Goal: Task Accomplishment & Management: Manage account settings

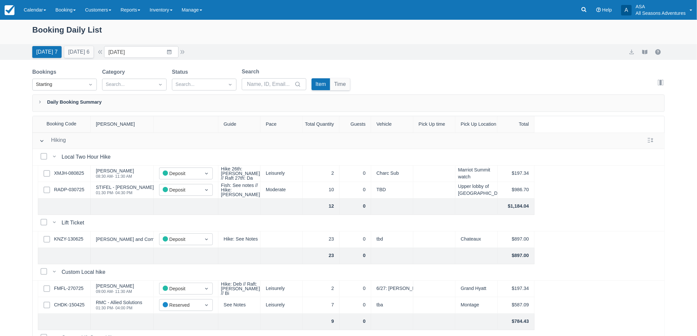
scroll to position [292, 0]
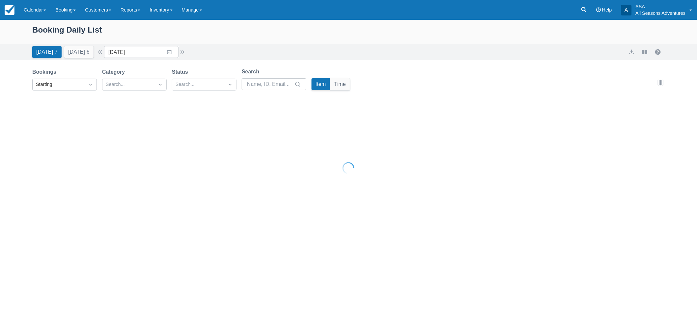
click at [79, 52] on button "Tomorrow 6" at bounding box center [78, 52] width 29 height 12
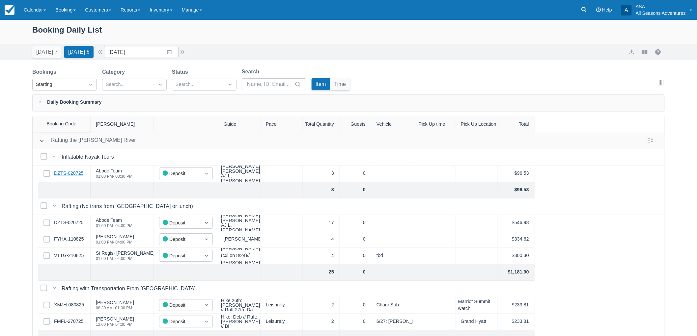
click at [70, 174] on link "DZTS-020725" at bounding box center [69, 173] width 30 height 7
click at [185, 54] on button "button" at bounding box center [182, 52] width 8 height 8
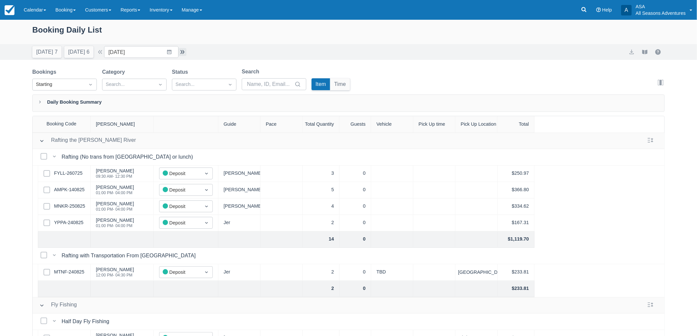
click at [184, 51] on button "button" at bounding box center [182, 52] width 8 height 8
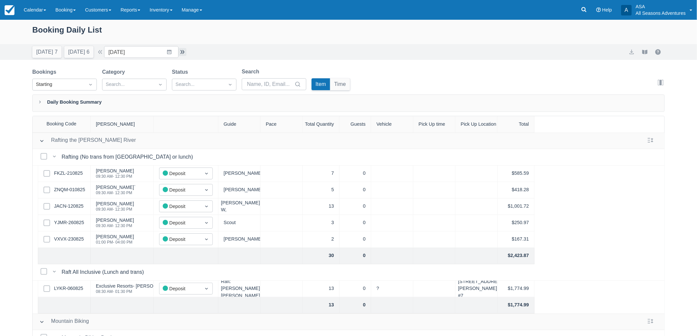
click at [185, 50] on button "button" at bounding box center [182, 52] width 8 height 8
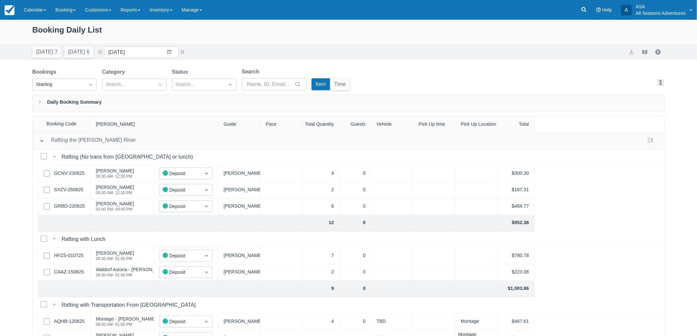
click at [186, 56] on div "Today 7 Tomorrow 6 Date 08/30/25 Navigate forward to interact with the calendar…" at bounding box center [109, 52] width 154 height 12
click at [185, 54] on button "button" at bounding box center [182, 52] width 8 height 8
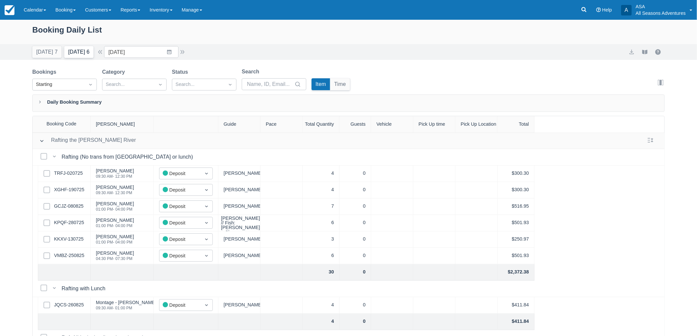
click at [77, 53] on button "Tomorrow 6" at bounding box center [78, 52] width 29 height 12
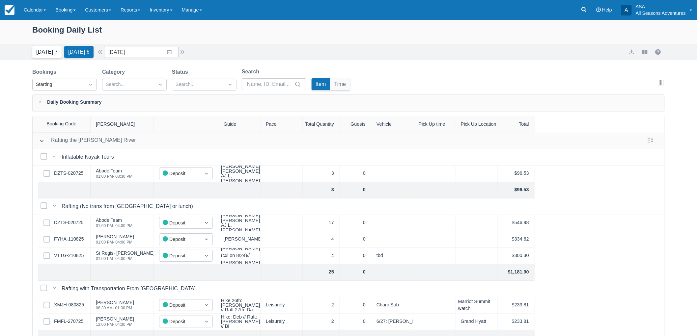
click at [48, 51] on button "Today 7" at bounding box center [46, 52] width 29 height 12
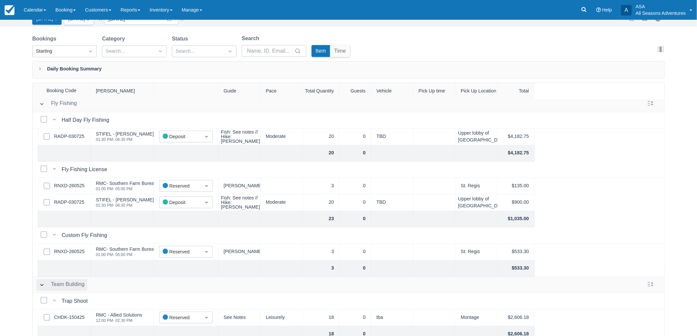
scroll to position [250, 0]
click at [72, 202] on link "RADP-030725" at bounding box center [69, 202] width 30 height 7
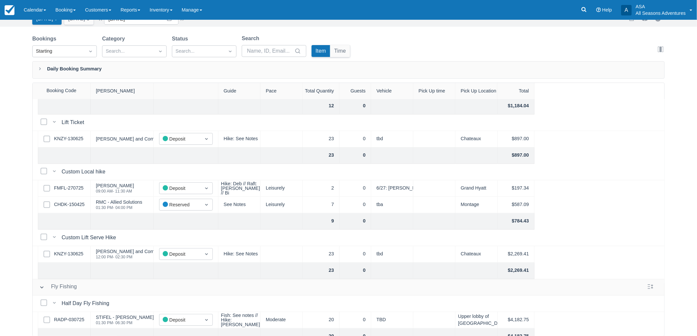
drag, startPoint x: 43, startPoint y: 104, endPoint x: 12, endPoint y: 97, distance: 31.5
click at [12, 97] on div "Booking Daily List Today 7 Tomorrow 6 Date 08/26/25 Navigate forward to interac…" at bounding box center [348, 161] width 697 height 350
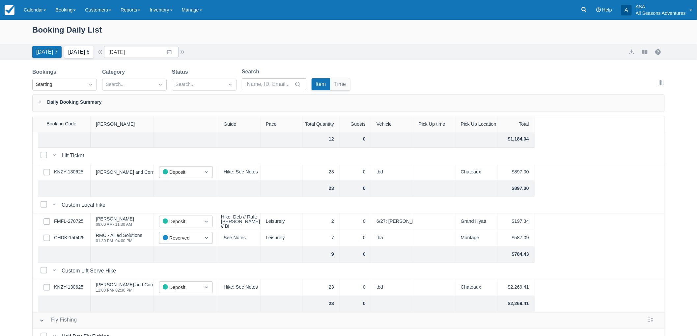
click at [93, 51] on button "Tomorrow 6" at bounding box center [78, 52] width 29 height 12
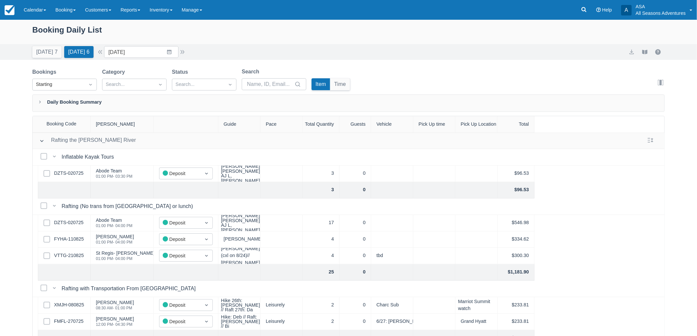
click at [45, 49] on button "[DATE] 7" at bounding box center [46, 52] width 29 height 12
type input "08/26/25"
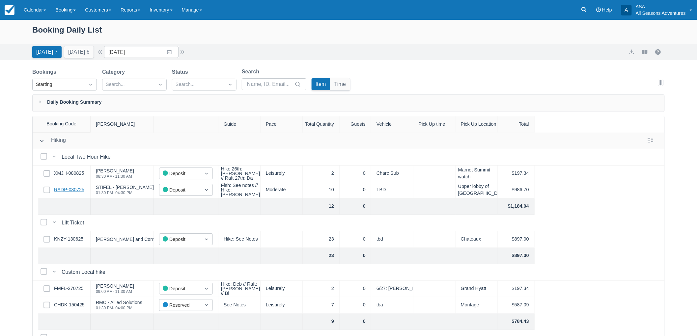
click at [68, 186] on link "RADP-030725" at bounding box center [69, 189] width 30 height 7
click at [78, 173] on link "XMJH-080825" at bounding box center [69, 173] width 30 height 7
click at [79, 188] on link "RADP-030725" at bounding box center [69, 189] width 30 height 7
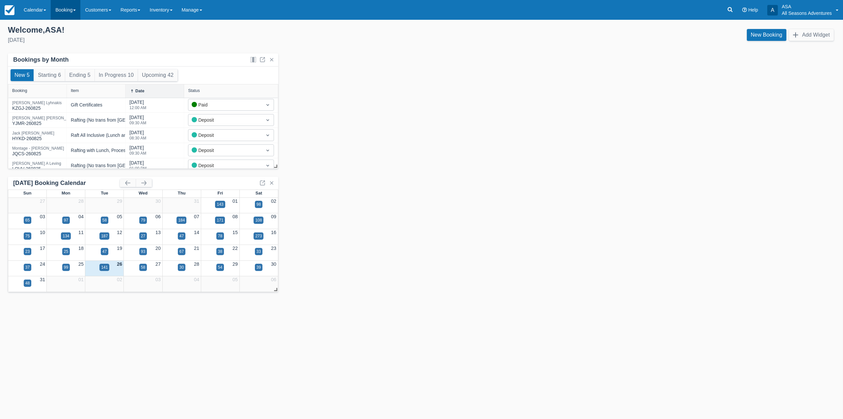
click at [55, 14] on link "Booking" at bounding box center [66, 10] width 30 height 20
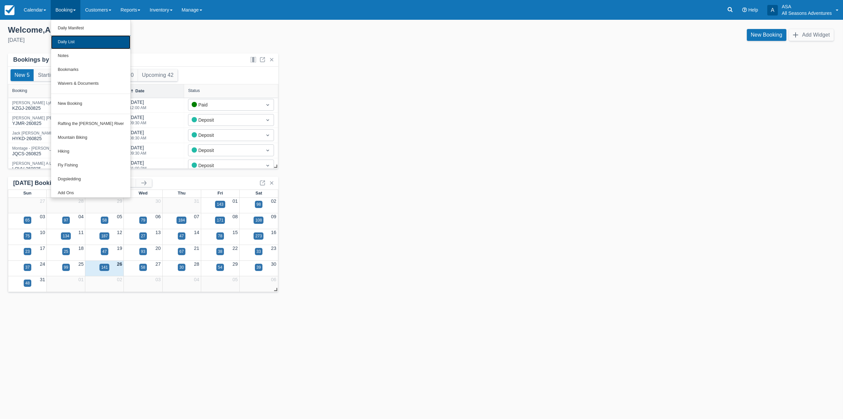
click at [74, 38] on link "Daily List" at bounding box center [90, 42] width 79 height 14
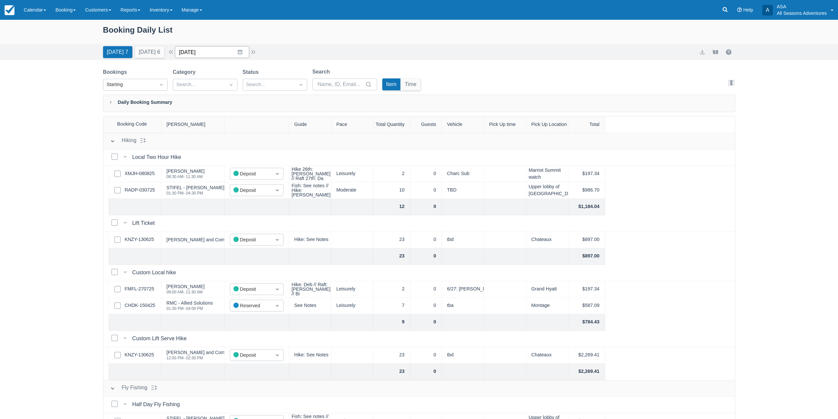
click at [241, 52] on input "[DATE]" at bounding box center [212, 52] width 74 height 12
click at [269, 83] on div "Move forward to switch to the next month." at bounding box center [265, 79] width 13 height 11
click at [272, 128] on td "20" at bounding box center [265, 128] width 13 height 13
type input "09/20/25"
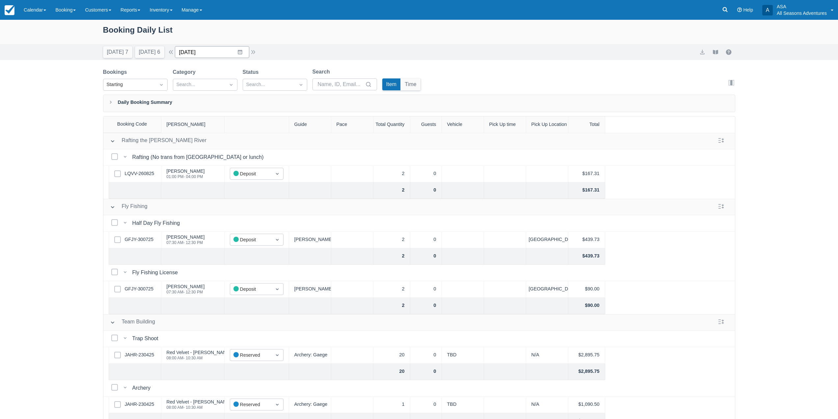
click at [207, 50] on input "09/20/25" at bounding box center [212, 52] width 74 height 12
click at [40, 180] on div "Booking Daily List Today 7 Tomorrow 6 Date 09/20/25 Navigate forward to interac…" at bounding box center [419, 236] width 838 height 432
click at [23, 287] on div "Booking Daily List Today 7 Tomorrow 6 Date 09/20/25 Navigate forward to interac…" at bounding box center [419, 236] width 838 height 432
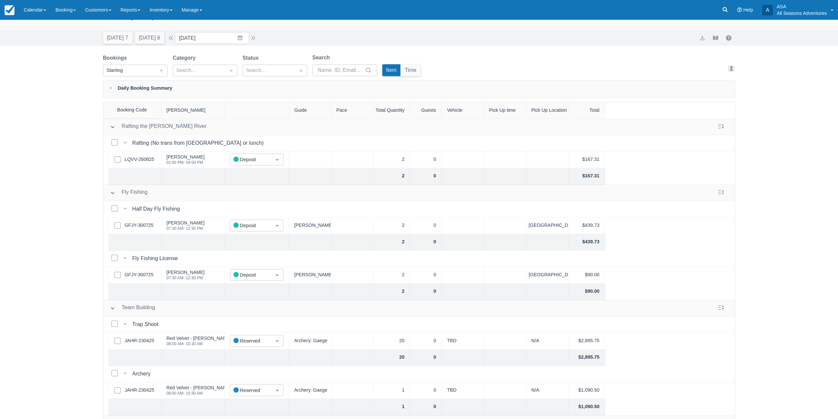
scroll to position [34, 0]
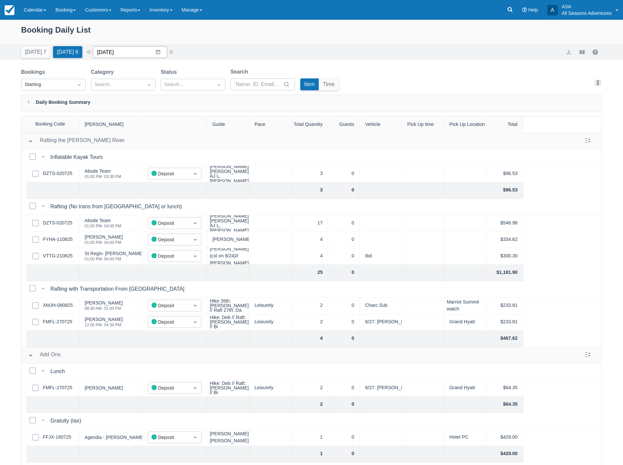
click at [157, 54] on input "08/27/25" at bounding box center [130, 52] width 74 height 12
click at [185, 153] on td "30" at bounding box center [183, 153] width 13 height 13
type input "[DATE]"
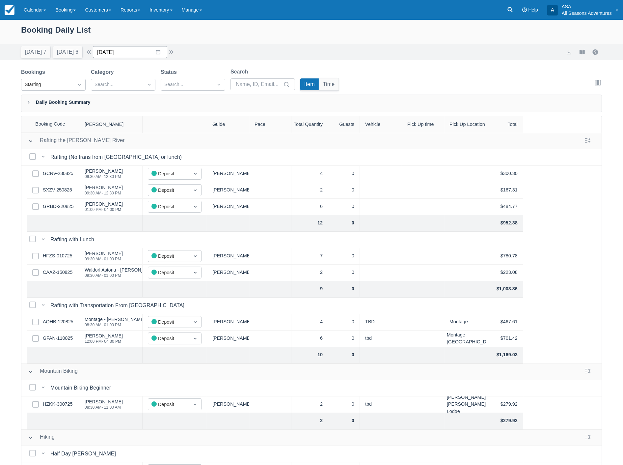
click at [164, 55] on input "08/30/25" at bounding box center [130, 52] width 74 height 12
click at [200, 54] on div "Today 7 Tomorrow 6 Date 08/30/25 Navigate forward to interact with the calendar…" at bounding box center [311, 52] width 581 height 12
click at [70, 16] on link "Booking" at bounding box center [66, 10] width 30 height 20
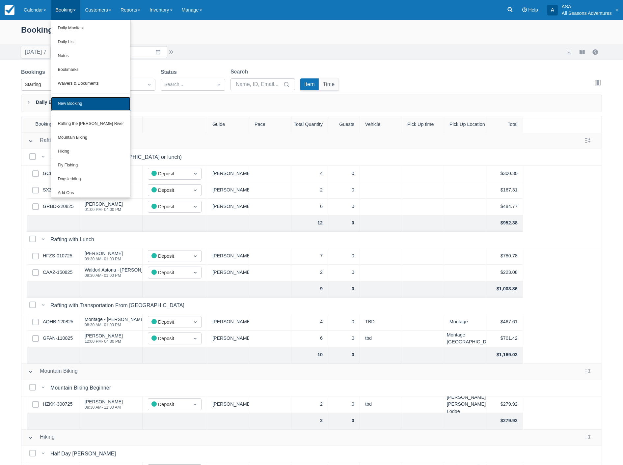
click at [94, 103] on link "New Booking" at bounding box center [90, 104] width 79 height 14
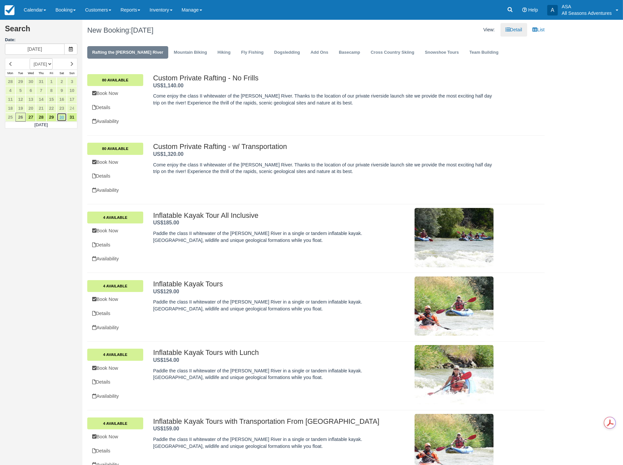
click at [61, 121] on link "30" at bounding box center [62, 117] width 10 height 9
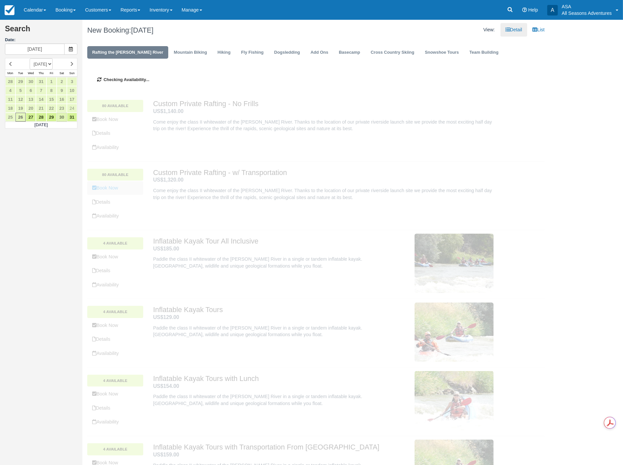
type input "[DATE]"
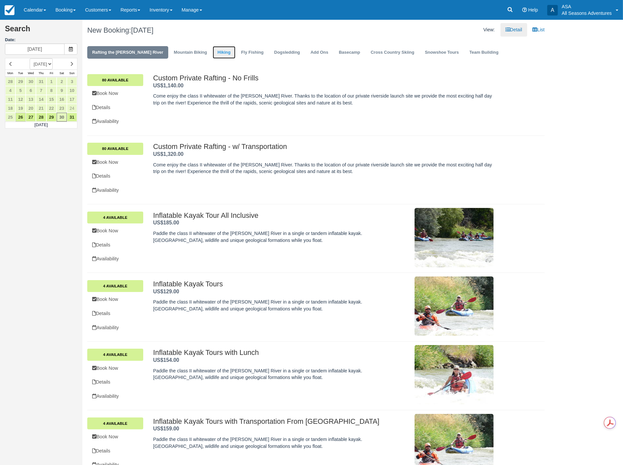
click at [213, 53] on link "Hiking" at bounding box center [224, 52] width 23 height 13
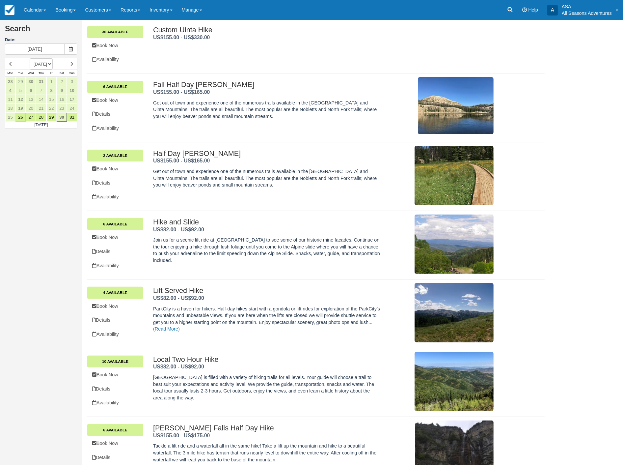
scroll to position [178, 0]
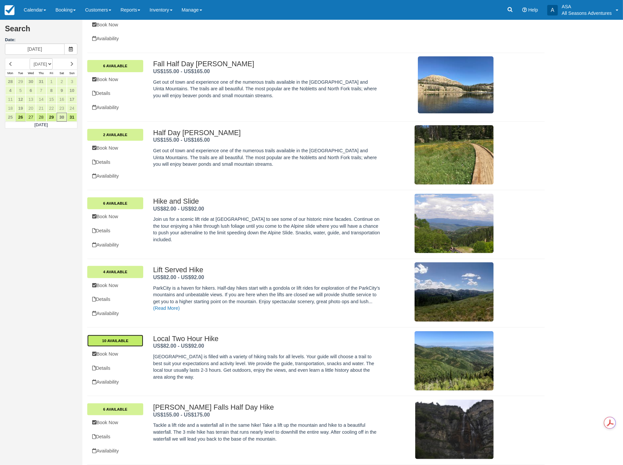
click at [127, 343] on link "10 Available" at bounding box center [115, 341] width 56 height 12
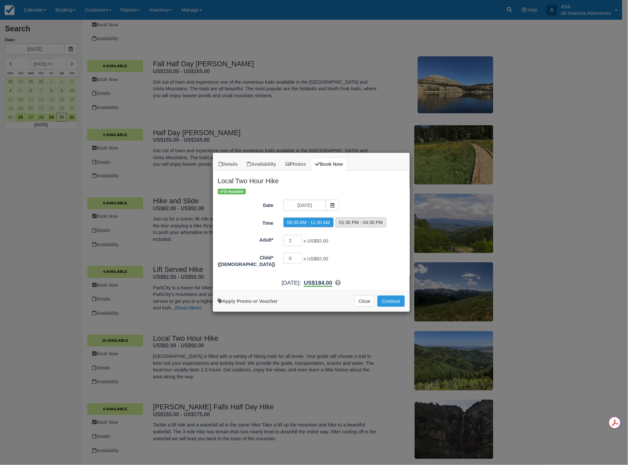
click at [350, 222] on label "01:30 PM - 04:30 PM" at bounding box center [361, 222] width 51 height 10
radio input "true"
drag, startPoint x: 294, startPoint y: 239, endPoint x: 259, endPoint y: 253, distance: 38.0
click at [259, 253] on div "Adult* 2 x US$92.00 Minimum of 2Maximum of 100 Child*([DEMOGRAPHIC_DATA]) 0 x U…" at bounding box center [311, 251] width 187 height 34
click at [327, 242] on span "US$92.00" at bounding box center [316, 240] width 21 height 5
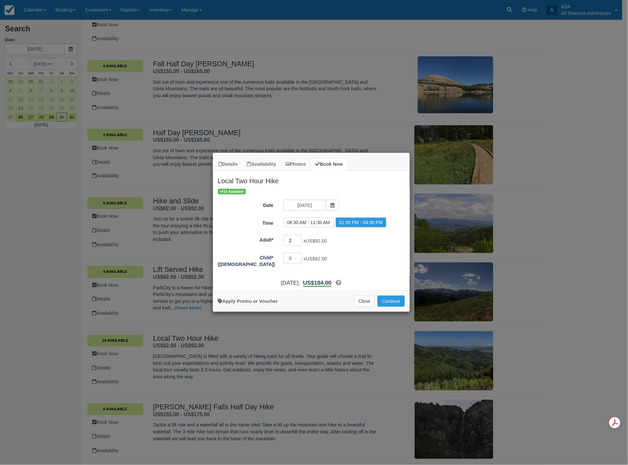
drag, startPoint x: 292, startPoint y: 240, endPoint x: 285, endPoint y: 245, distance: 8.6
click at [285, 245] on input "2" at bounding box center [293, 240] width 19 height 11
click at [329, 248] on div "2 x US$92.00 Minimum of 2Maximum of 100" at bounding box center [336, 241] width 115 height 13
drag, startPoint x: 329, startPoint y: 241, endPoint x: 310, endPoint y: 238, distance: 19.3
click at [310, 238] on span "US$92.00" at bounding box center [316, 240] width 21 height 5
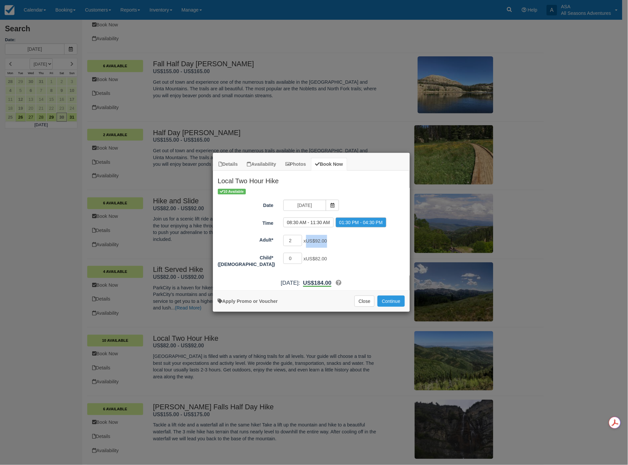
click at [309, 241] on span "US$92.00" at bounding box center [316, 240] width 21 height 5
drag, startPoint x: 310, startPoint y: 243, endPoint x: 337, endPoint y: 240, distance: 27.5
click at [337, 240] on div "2 x US$92.00 Minimum of 2Maximum of 100" at bounding box center [336, 241] width 115 height 13
click at [356, 244] on div "2 x US$92.00 Minimum of 2Maximum of 100" at bounding box center [336, 241] width 115 height 13
drag, startPoint x: 332, startPoint y: 241, endPoint x: 311, endPoint y: 240, distance: 21.1
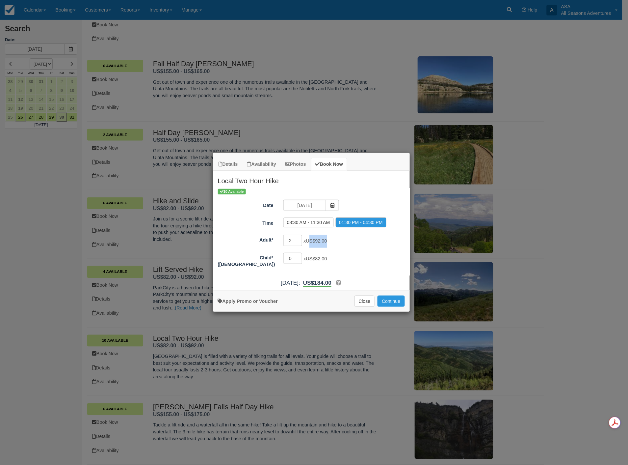
click at [311, 240] on div "2 x US$92.00 Minimum of 2Maximum of 100" at bounding box center [336, 241] width 115 height 13
click at [366, 307] on div "Apply Promo or Voucher Close Continue Searching..." at bounding box center [311, 300] width 197 height 21
click at [367, 301] on button "Close" at bounding box center [365, 300] width 20 height 11
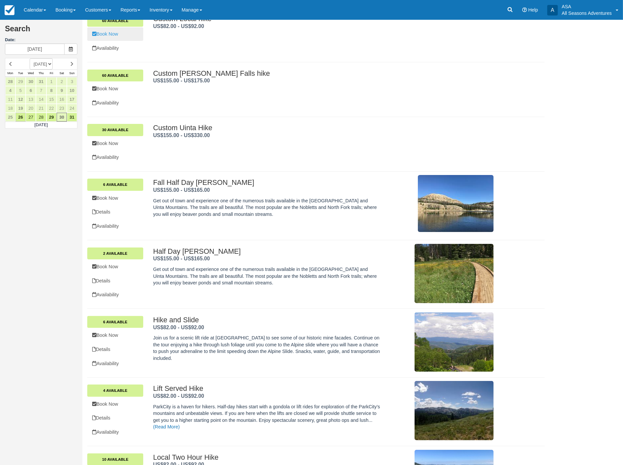
scroll to position [31, 0]
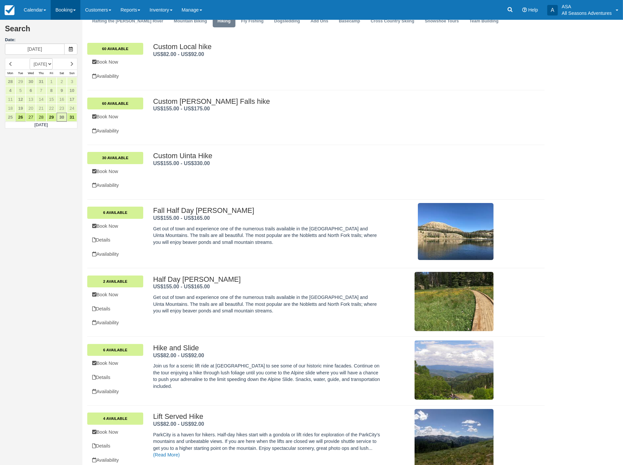
click at [76, 12] on link "Booking" at bounding box center [66, 10] width 30 height 20
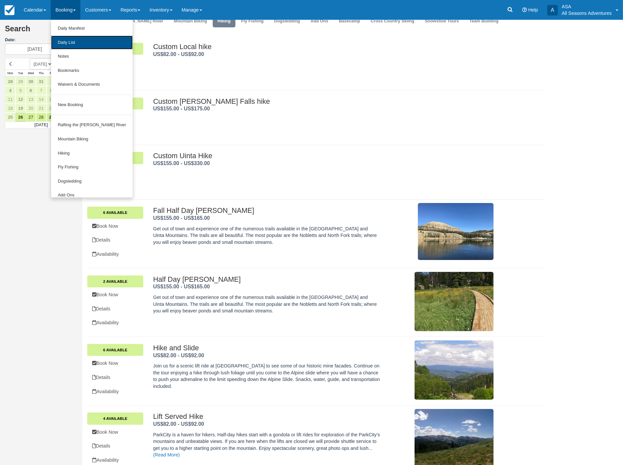
click at [76, 40] on link "Daily List" at bounding box center [91, 43] width 81 height 14
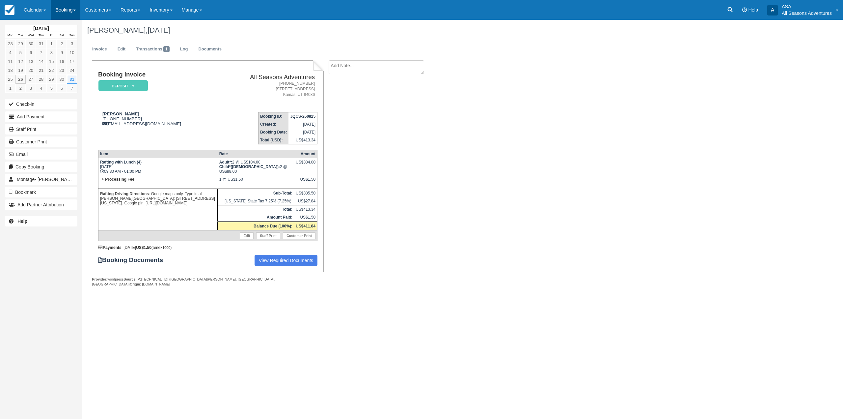
click at [77, 15] on link "Booking" at bounding box center [66, 10] width 30 height 20
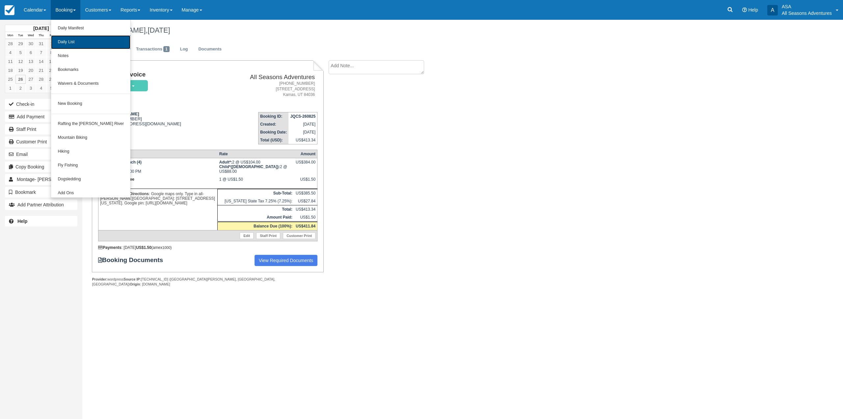
click at [86, 43] on link "Daily List" at bounding box center [90, 42] width 79 height 14
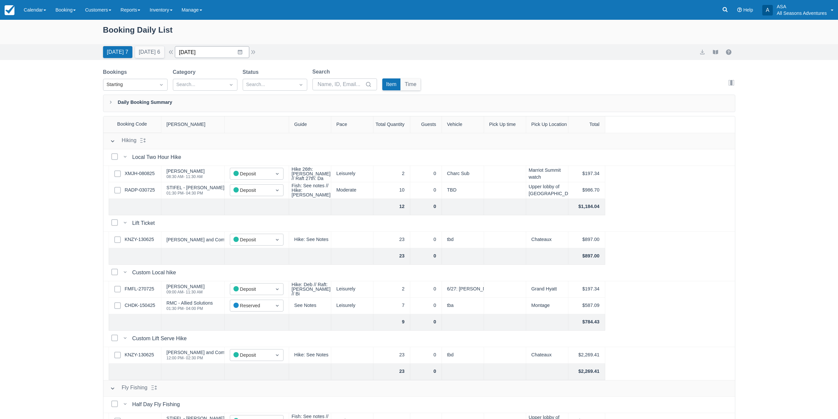
click at [209, 54] on input "08/26/25" at bounding box center [212, 52] width 74 height 12
click at [269, 78] on icon "Move forward to switch to the next month." at bounding box center [266, 79] width 6 height 6
click at [255, 130] on td "19" at bounding box center [252, 128] width 13 height 13
type input "09/19/25"
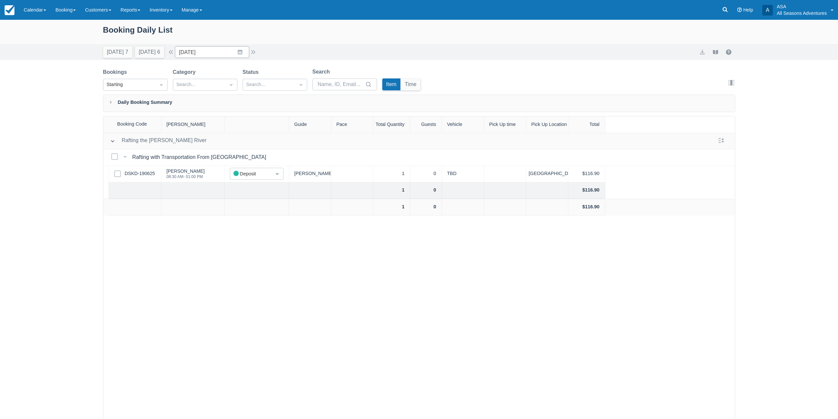
click at [209, 283] on div "Rafting the Weber River Rafting the Weber River Select Bookings Rafting with Tr…" at bounding box center [419, 292] width 632 height 319
click at [84, 284] on div "Booking Daily List Today 7 Tomorrow 6 Date 09/19/25 Navigate forward to interac…" at bounding box center [419, 236] width 838 height 432
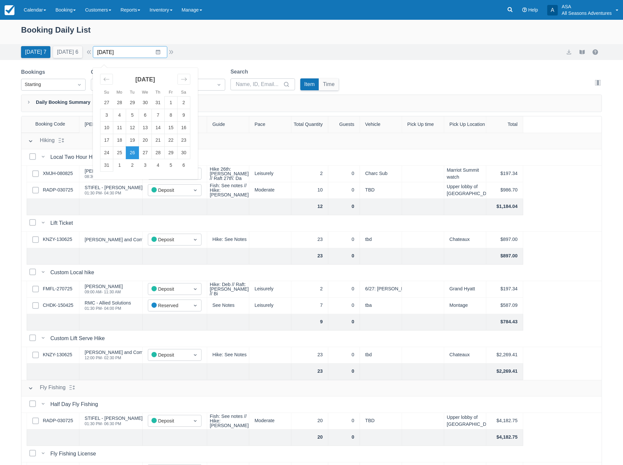
click at [159, 53] on input "[DATE]" at bounding box center [130, 52] width 74 height 12
click at [190, 154] on td "30" at bounding box center [183, 153] width 13 height 13
type input "08/30/25"
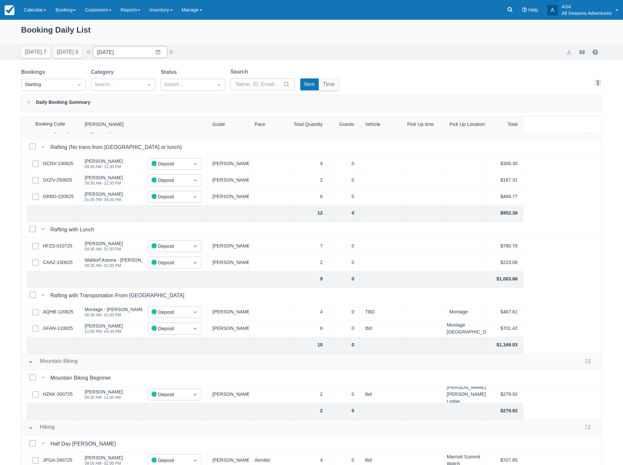
scroll to position [19, 0]
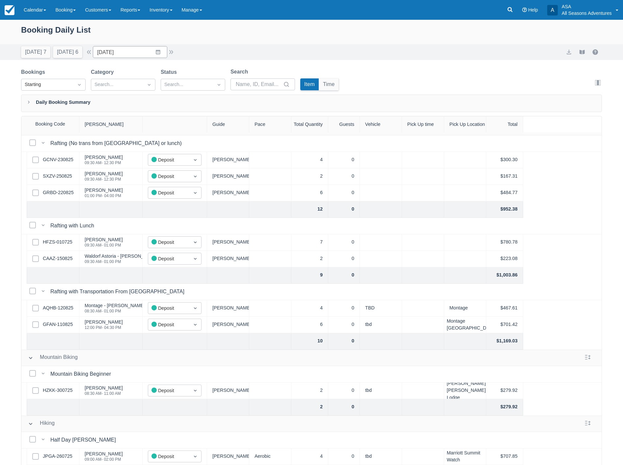
click at [229, 43] on div "Booking Daily List" at bounding box center [311, 34] width 623 height 20
drag, startPoint x: 205, startPoint y: 47, endPoint x: 301, endPoint y: 58, distance: 96.4
click at [301, 58] on div "Today 7 Tomorrow 6 Date 08/30/25 Navigate forward to interact with the calendar…" at bounding box center [311, 52] width 581 height 12
drag, startPoint x: 431, startPoint y: 73, endPoint x: 12, endPoint y: 76, distance: 419.9
click at [12, 80] on div "Bookings Starting Category Search... Status Search... Search Item Time Edit col…" at bounding box center [311, 283] width 623 height 430
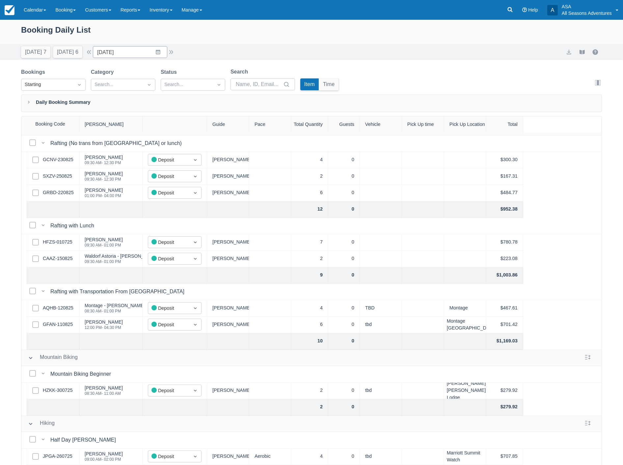
click at [4, 63] on div "Booking Daily List Today 7 Tomorrow 6 Date 08/30/25 Navigate forward to interac…" at bounding box center [311, 259] width 623 height 478
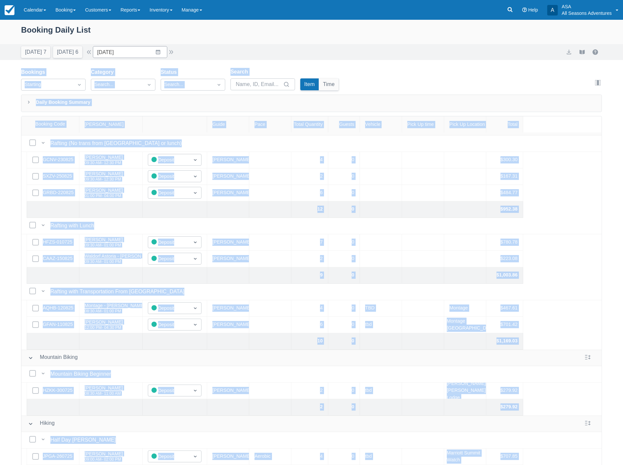
scroll to position [33, 0]
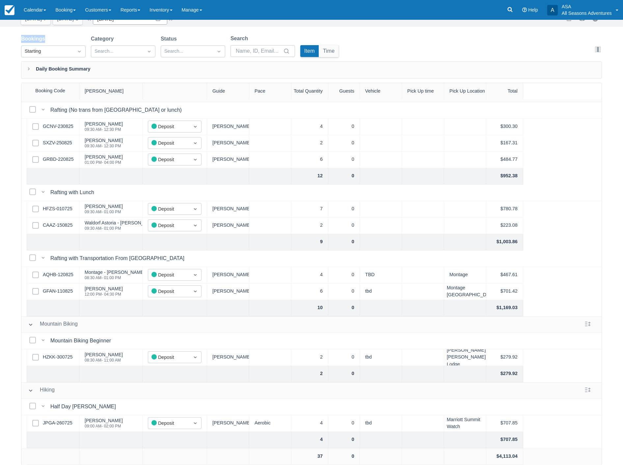
drag, startPoint x: 4, startPoint y: 63, endPoint x: 16, endPoint y: 34, distance: 31.6
click at [16, 34] on div "Booking Daily List Today 7 Tomorrow 6 Date 08/30/25 Navigate forward to interac…" at bounding box center [311, 225] width 623 height 478
click at [15, 32] on div "Booking Daily List Today 7 Tomorrow 6 Date 08/30/25 Navigate forward to interac…" at bounding box center [311, 225] width 623 height 478
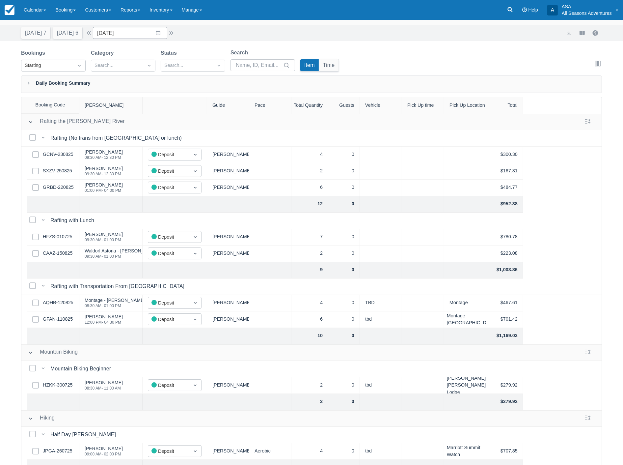
scroll to position [0, 0]
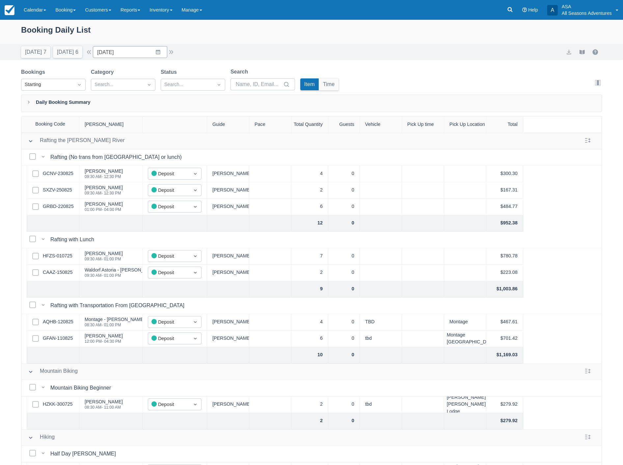
drag, startPoint x: 387, startPoint y: 81, endPoint x: 414, endPoint y: 73, distance: 27.8
click at [414, 73] on div "Bookings Starting Category Search... Status Search... Search Item Time Edit col…" at bounding box center [311, 81] width 581 height 27
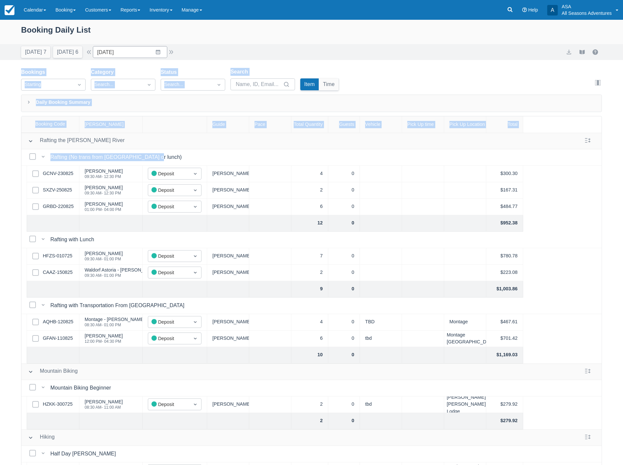
drag, startPoint x: 4, startPoint y: 65, endPoint x: 361, endPoint y: 162, distance: 370.3
click at [360, 161] on div "Booking Daily List Today 7 Tomorrow 6 Date 08/30/25 Navigate forward to interac…" at bounding box center [311, 259] width 623 height 478
click at [355, 76] on div "Bookings Starting Category Search... Status Search... Search Item Time Edit col…" at bounding box center [311, 81] width 581 height 27
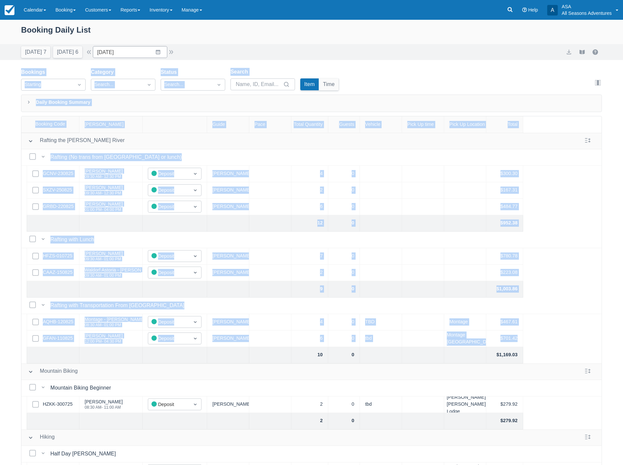
drag, startPoint x: 19, startPoint y: 70, endPoint x: 541, endPoint y: 338, distance: 586.7
click at [541, 338] on div "Bookings Starting Category Search... Status Search... Search Item Time Edit col…" at bounding box center [311, 283] width 623 height 430
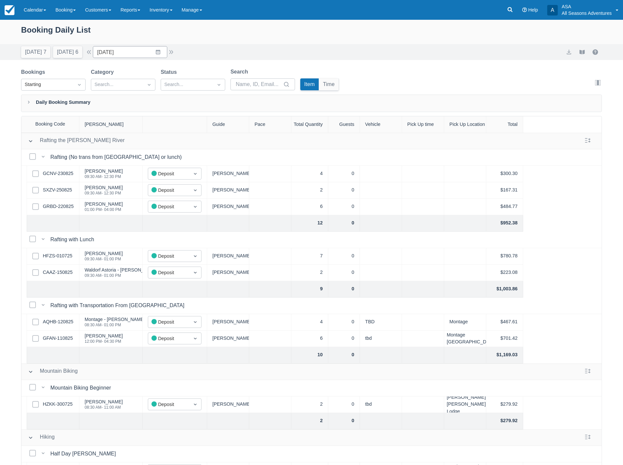
click at [384, 54] on div "Today 7 Tomorrow 6 Date 08/30/25 Navigate forward to interact with the calendar…" at bounding box center [311, 52] width 581 height 12
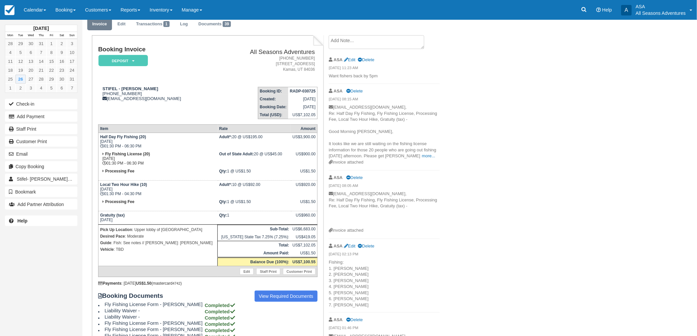
scroll to position [37, 0]
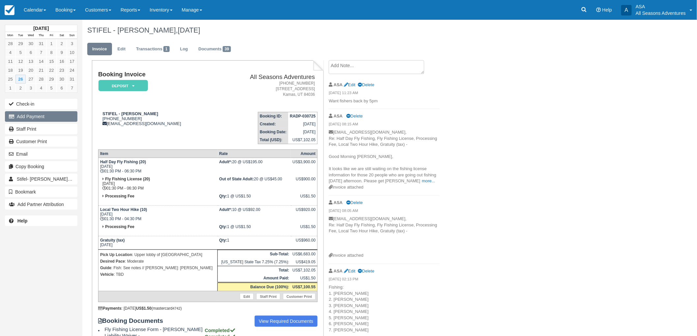
click at [44, 118] on button "Add Payment" at bounding box center [41, 116] width 72 height 11
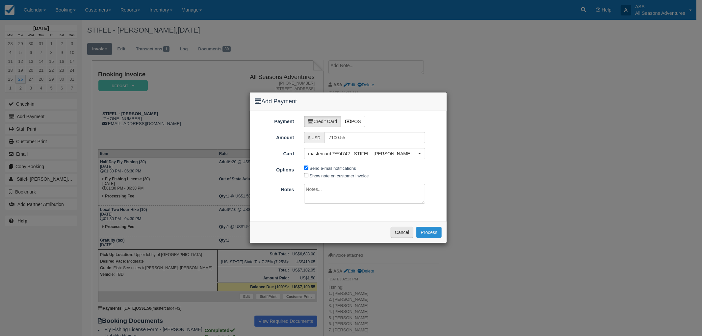
drag, startPoint x: 433, startPoint y: 235, endPoint x: 404, endPoint y: 229, distance: 29.6
click at [404, 229] on div "Please wait while the payment is processed ... Cancel Process" at bounding box center [348, 232] width 197 height 21
click at [404, 229] on button "Cancel" at bounding box center [402, 232] width 23 height 11
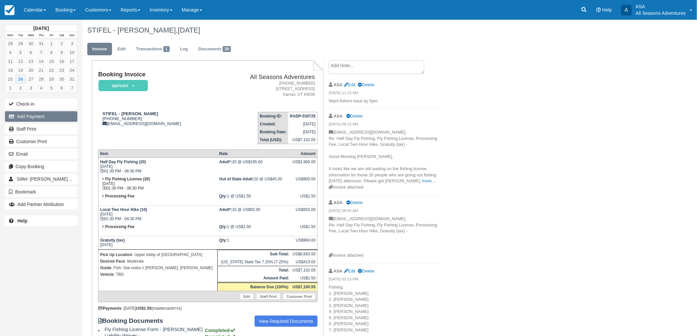
click at [44, 116] on button "Add Payment" at bounding box center [41, 116] width 72 height 11
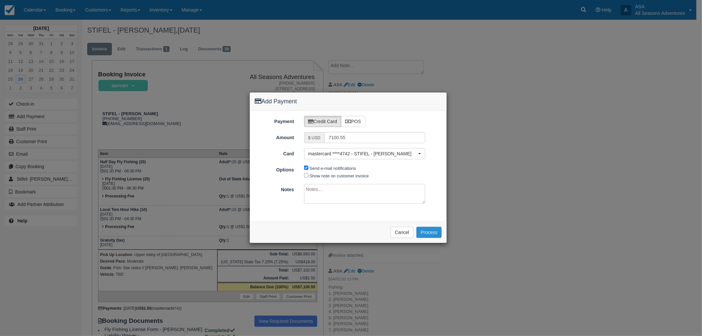
click at [426, 232] on button "Process" at bounding box center [429, 232] width 25 height 11
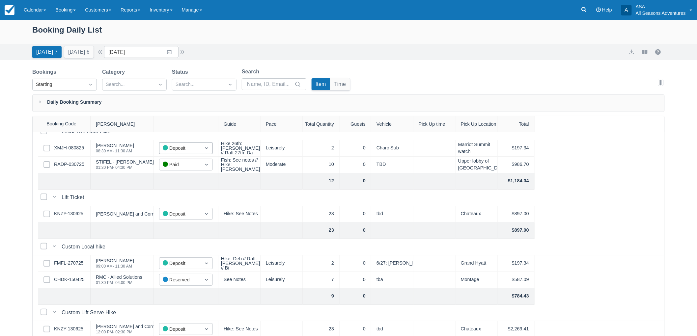
scroll to position [37, 0]
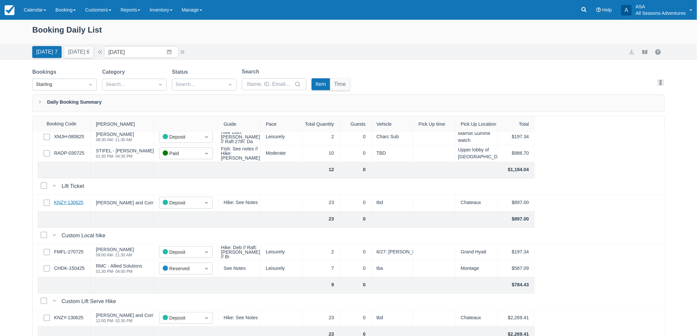
click at [69, 199] on link "KNZY-130625" at bounding box center [68, 202] width 29 height 7
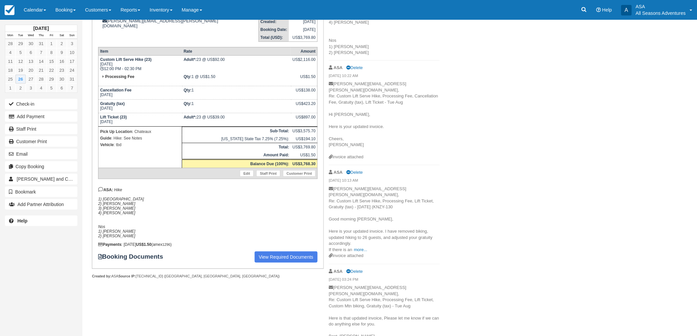
scroll to position [110, 0]
click at [361, 247] on link "more..." at bounding box center [360, 249] width 13 height 5
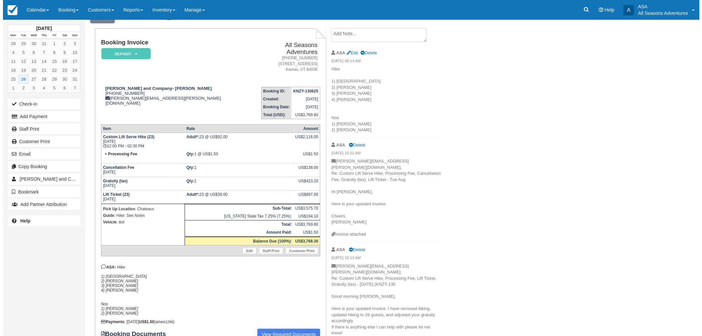
scroll to position [0, 0]
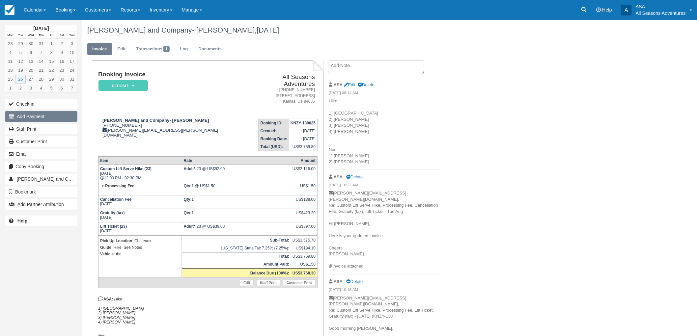
click at [30, 115] on button "Add Payment" at bounding box center [41, 116] width 72 height 11
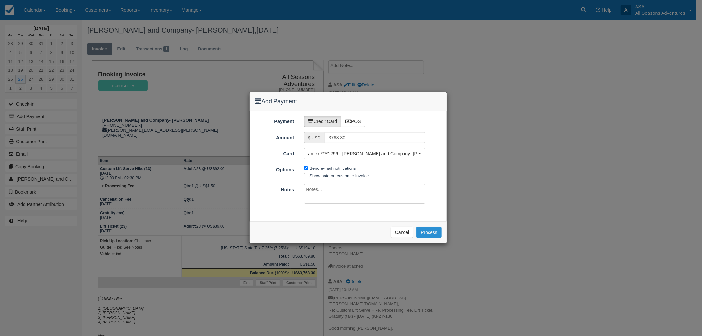
click at [430, 234] on button "Process" at bounding box center [429, 232] width 25 height 11
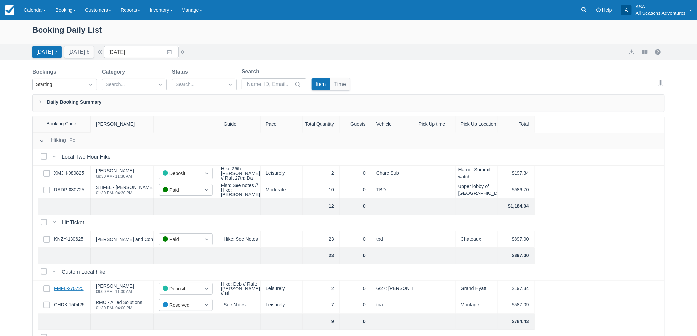
click at [77, 286] on link "FMFL-270725" at bounding box center [69, 288] width 30 height 7
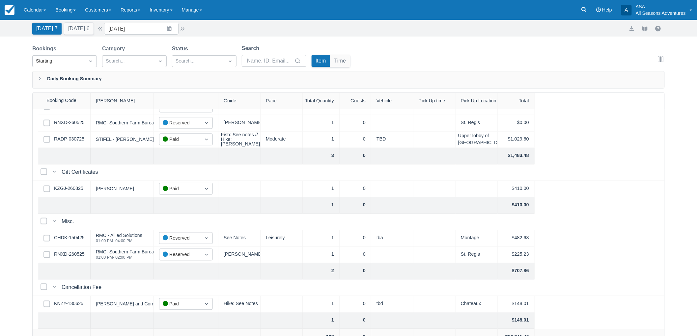
scroll to position [33, 0]
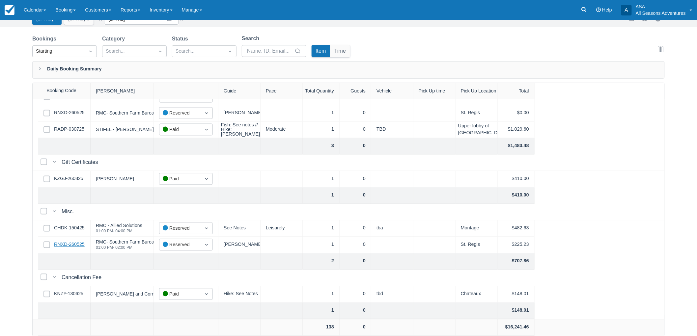
click at [71, 242] on link "RNXD-260525" at bounding box center [69, 244] width 31 height 7
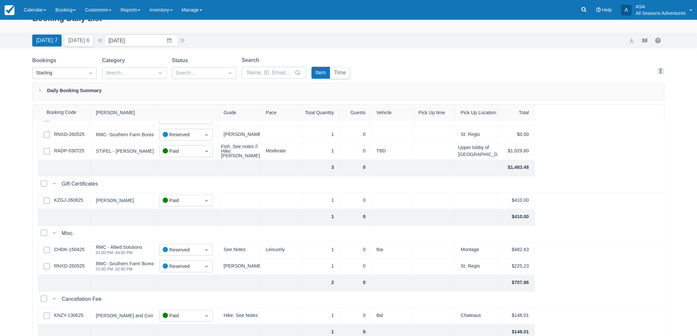
scroll to position [0, 0]
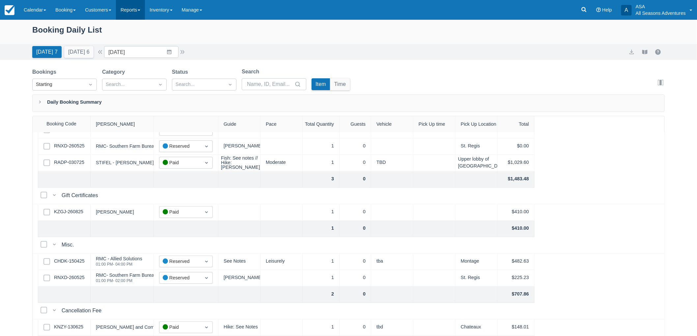
click at [141, 12] on link "Reports" at bounding box center [130, 10] width 29 height 20
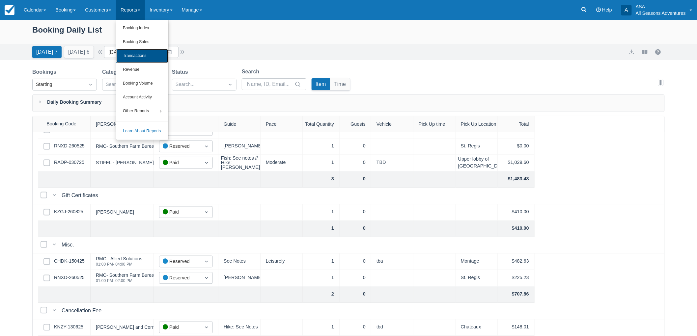
click at [143, 53] on link "Transactions" at bounding box center [142, 56] width 52 height 14
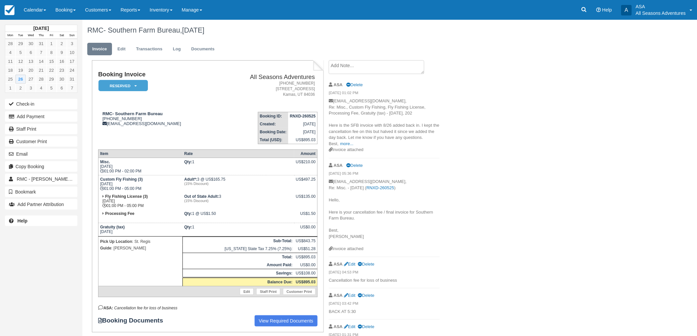
click at [181, 132] on td "RMC- Southern Farm Bureau [PHONE_NUMBER] [EMAIL_ADDRESS][DOMAIN_NAME]" at bounding box center [157, 126] width 119 height 38
drag, startPoint x: 97, startPoint y: 74, endPoint x: 246, endPoint y: 74, distance: 148.5
click at [246, 74] on div "Booking Invoice Reserved   Pending Deposit Paid Waiting Cancelled Void All Seas…" at bounding box center [207, 196] width 231 height 272
click at [246, 86] on address "435-649-9619 1038 W Wasatch Springs Rd Kamas, UT 84036" at bounding box center [267, 89] width 95 height 17
drag, startPoint x: 96, startPoint y: 72, endPoint x: 182, endPoint y: 77, distance: 86.1
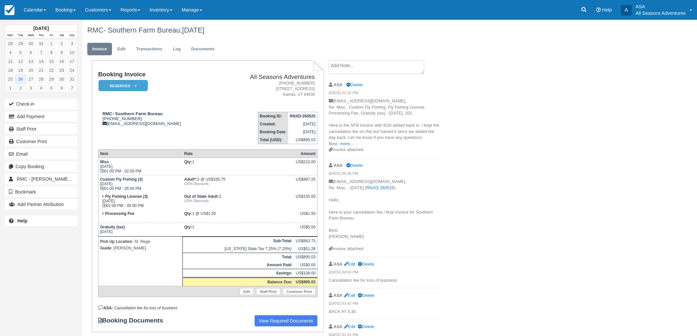
click at [182, 77] on div "Booking Invoice Reserved   Pending Deposit Paid Waiting Cancelled Void All Seas…" at bounding box center [207, 196] width 231 height 272
click at [183, 116] on div "RMC- Southern Farm Bureau 1 (435) 714-0769 ojackson@rmcdmc.com" at bounding box center [157, 118] width 119 height 15
drag, startPoint x: 167, startPoint y: 316, endPoint x: 102, endPoint y: 107, distance: 219.4
click at [102, 107] on div "Booking Invoice Reserved   Pending Deposit Paid Waiting Cancelled Void All Seas…" at bounding box center [207, 199] width 219 height 256
click at [100, 127] on td "RMC- Southern Farm Bureau 1 (435) 714-0769 ojackson@rmcdmc.com" at bounding box center [157, 126] width 119 height 38
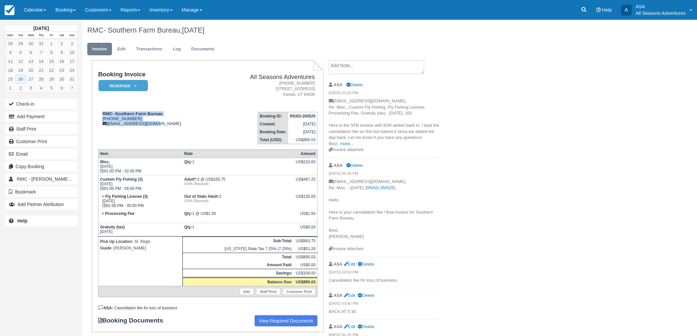
drag, startPoint x: 99, startPoint y: 114, endPoint x: 181, endPoint y: 133, distance: 84.4
click at [181, 133] on td "RMC- Southern Farm Bureau 1 (435) 714-0769 ojackson@rmcdmc.com" at bounding box center [157, 126] width 119 height 38
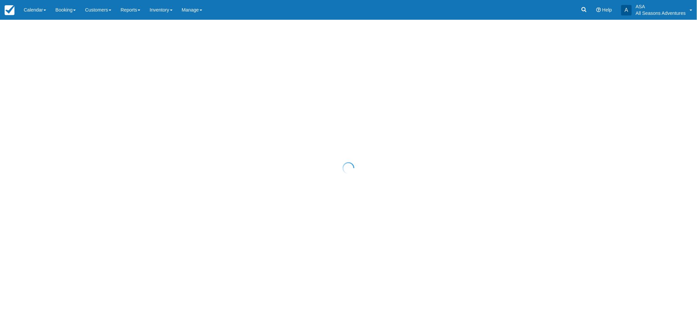
select select "10"
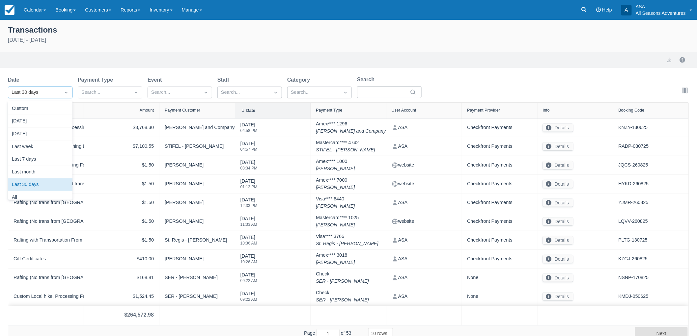
click at [52, 89] on div "Last 30 days" at bounding box center [34, 92] width 45 height 7
click at [50, 123] on div "Today" at bounding box center [40, 121] width 65 height 13
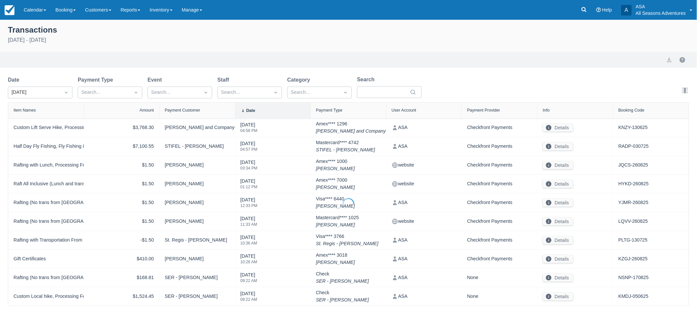
select select "10"
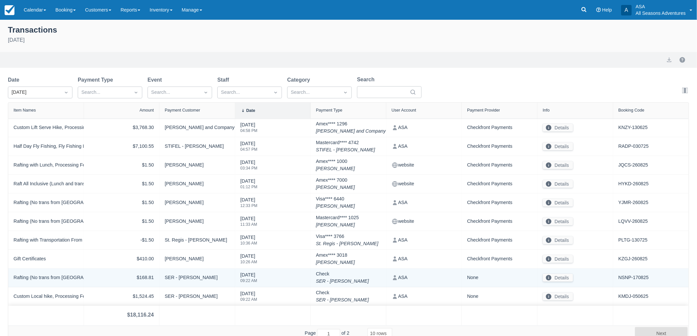
scroll to position [5, 0]
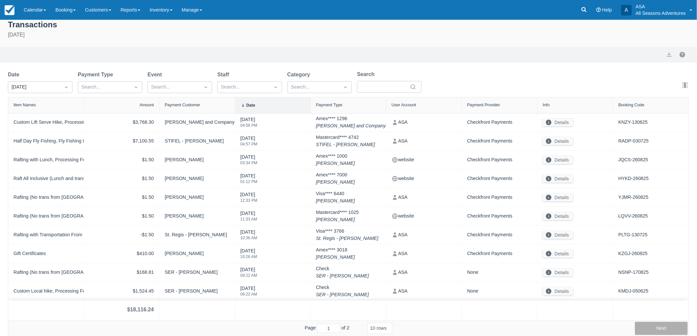
click at [646, 326] on button "Next" at bounding box center [661, 328] width 53 height 13
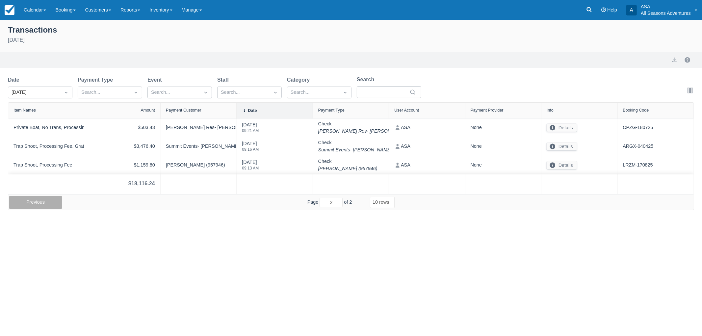
click at [51, 204] on button "Previous" at bounding box center [35, 202] width 53 height 13
type input "1"
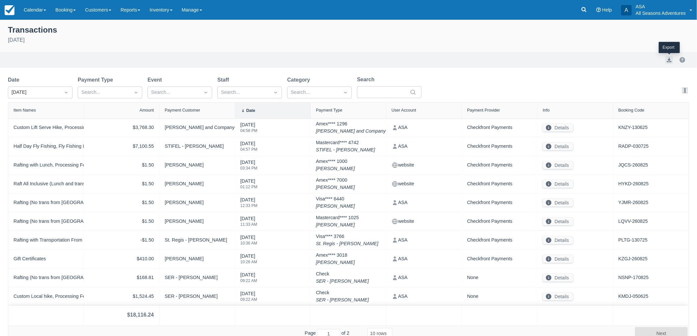
click at [669, 61] on button "export" at bounding box center [669, 60] width 8 height 8
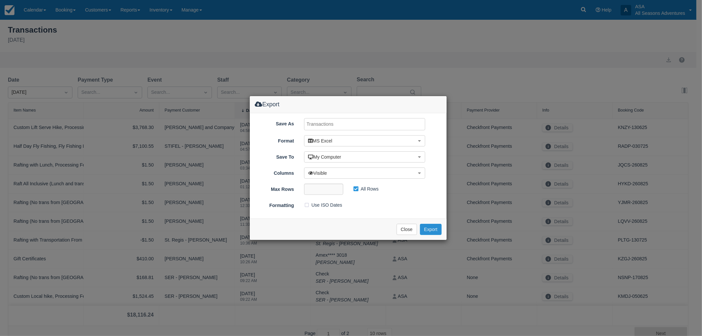
click at [431, 225] on button "Export" at bounding box center [431, 229] width 22 height 11
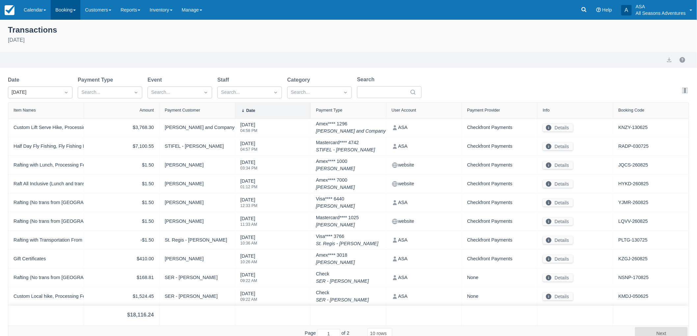
click at [63, 12] on link "Booking" at bounding box center [66, 10] width 30 height 20
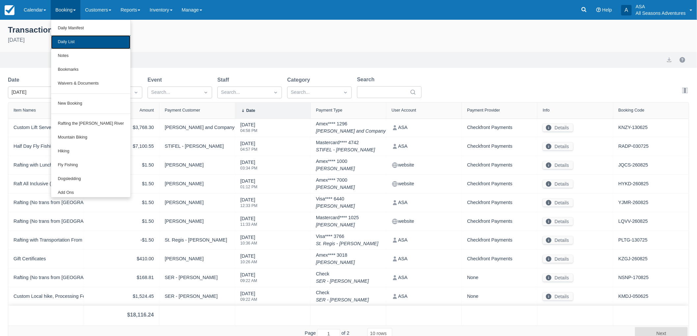
click at [73, 38] on link "Daily List" at bounding box center [90, 42] width 79 height 14
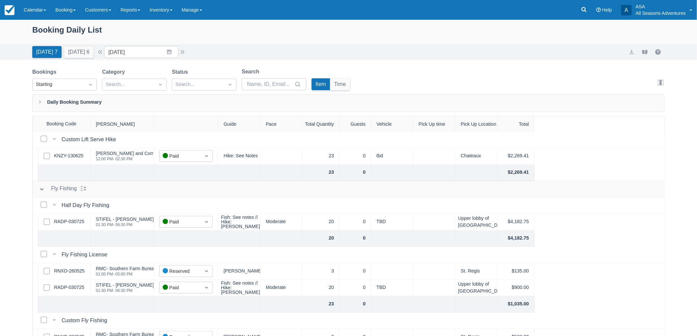
scroll to position [219, 0]
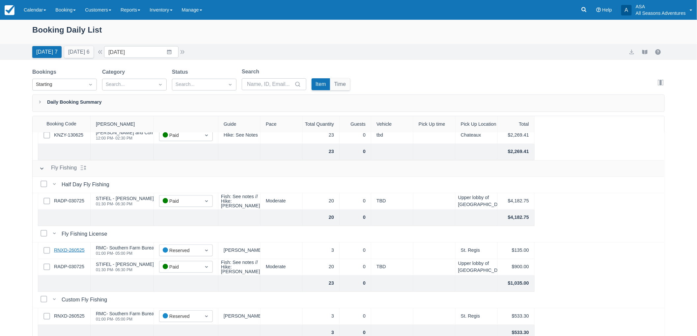
click at [75, 248] on link "RNXD-260525" at bounding box center [69, 250] width 31 height 7
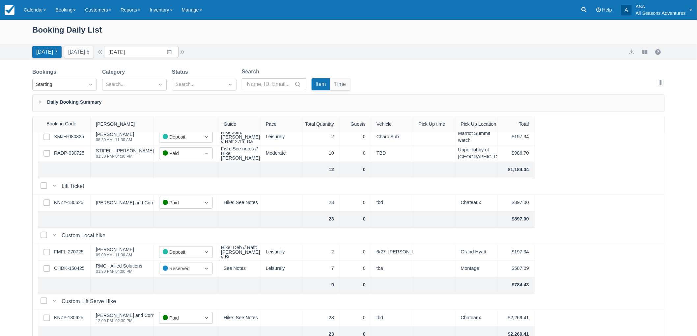
scroll to position [0, 0]
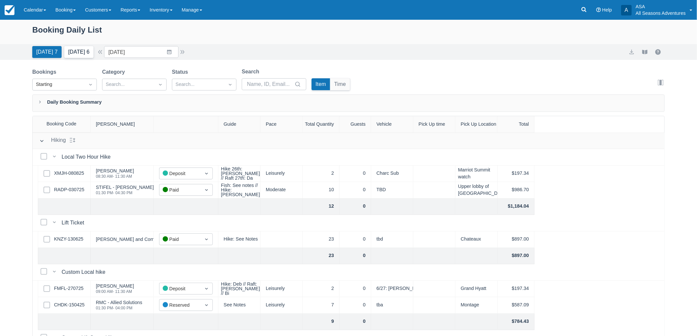
click at [80, 51] on button "[DATE] 6" at bounding box center [78, 52] width 29 height 12
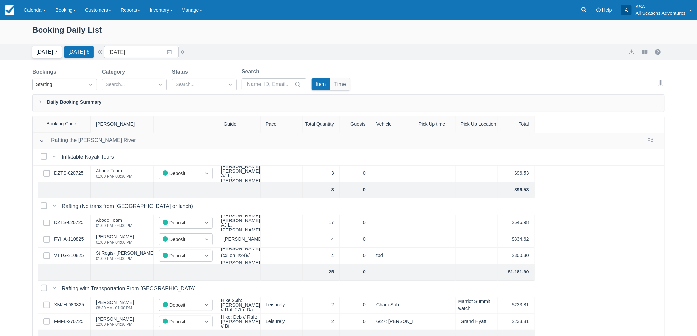
click at [45, 46] on button "Today 7" at bounding box center [46, 52] width 29 height 12
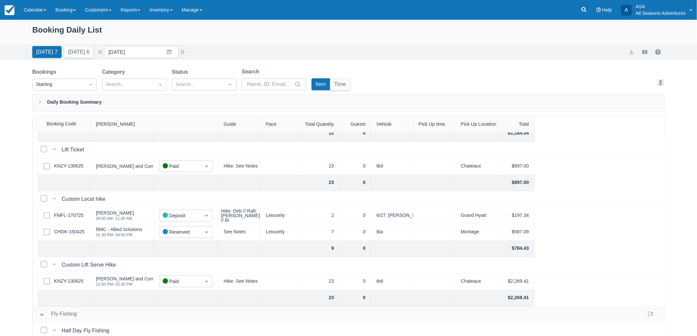
scroll to position [110, 0]
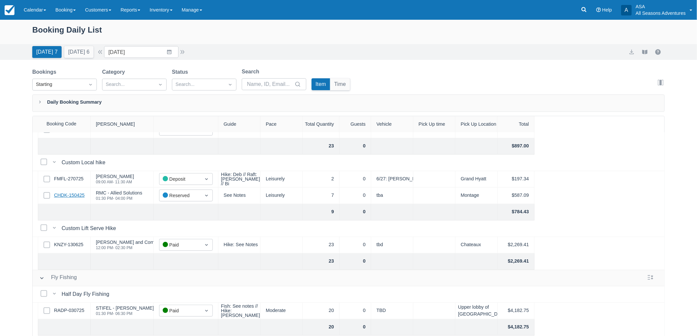
click at [74, 196] on link "CHDK-150425" at bounding box center [69, 195] width 31 height 7
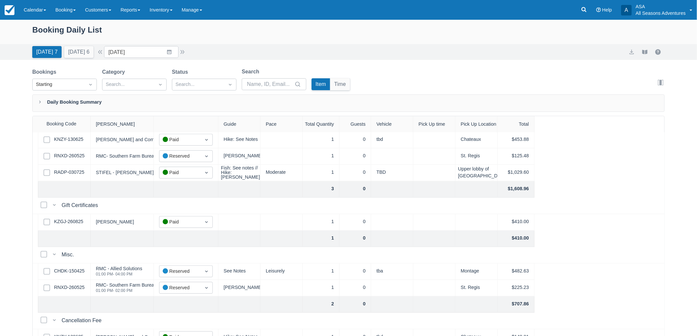
scroll to position [543, 0]
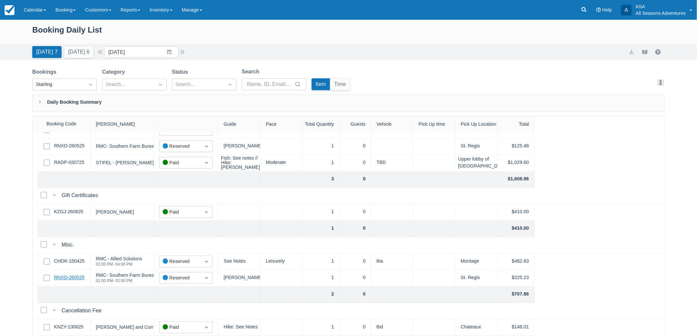
click at [74, 275] on link "RNXD-260525" at bounding box center [69, 278] width 31 height 7
click at [76, 258] on link "CHDK-150425" at bounding box center [69, 261] width 31 height 7
click at [68, 279] on div "Select Row RNXD-260525" at bounding box center [64, 278] width 53 height 16
click at [69, 276] on link "RNXD-260525" at bounding box center [69, 278] width 31 height 7
click at [74, 56] on button "[DATE] 6" at bounding box center [78, 52] width 29 height 12
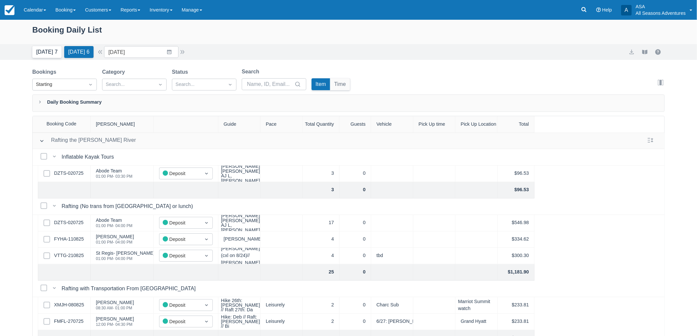
click at [47, 52] on button "[DATE] 7" at bounding box center [46, 52] width 29 height 12
type input "08/26/25"
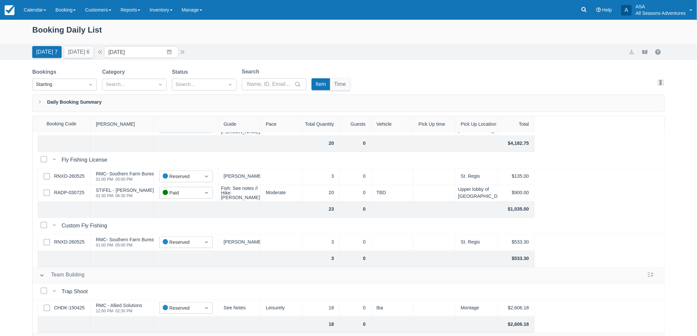
scroll to position [292, 0]
click at [77, 178] on link "RNXD-260525" at bounding box center [69, 177] width 31 height 7
click at [78, 308] on link "CHDK-150425" at bounding box center [69, 309] width 31 height 7
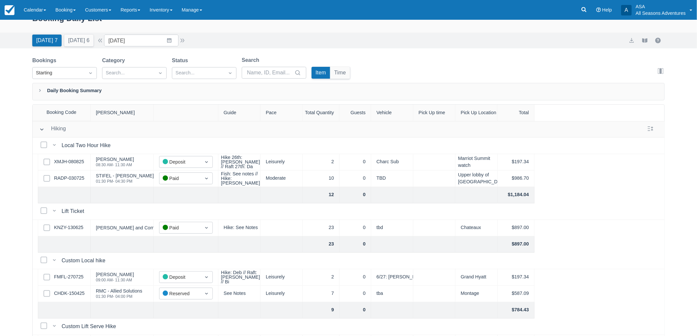
scroll to position [0, 0]
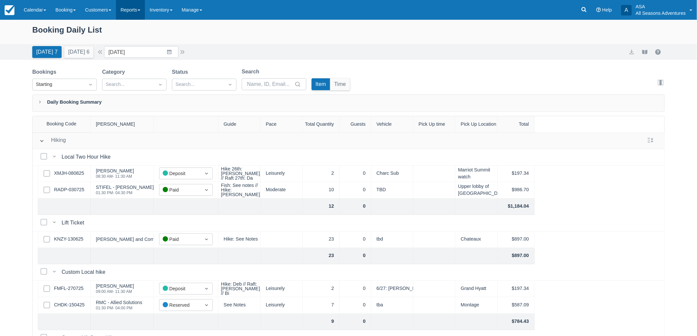
click at [124, 14] on link "Reports" at bounding box center [130, 10] width 29 height 20
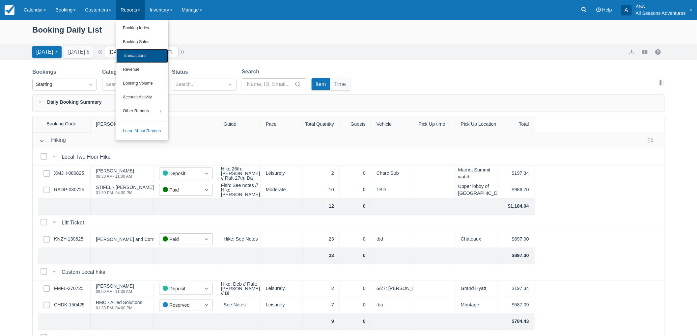
click at [145, 56] on link "Transactions" at bounding box center [142, 56] width 52 height 14
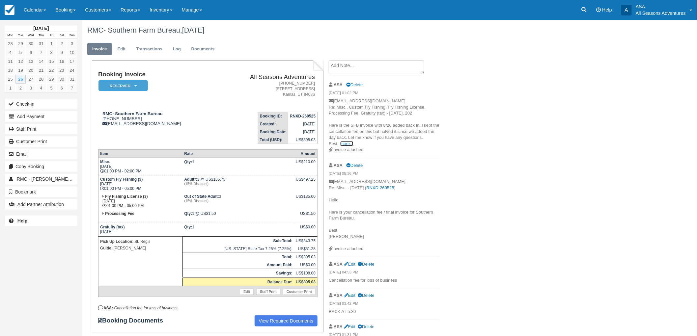
click at [348, 143] on link "more..." at bounding box center [346, 143] width 13 height 5
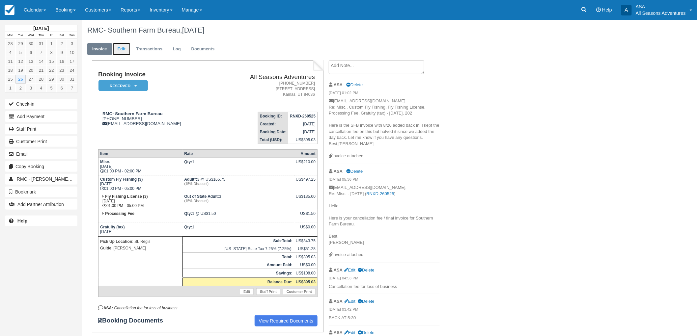
click at [119, 51] on link "Edit" at bounding box center [122, 49] width 18 height 13
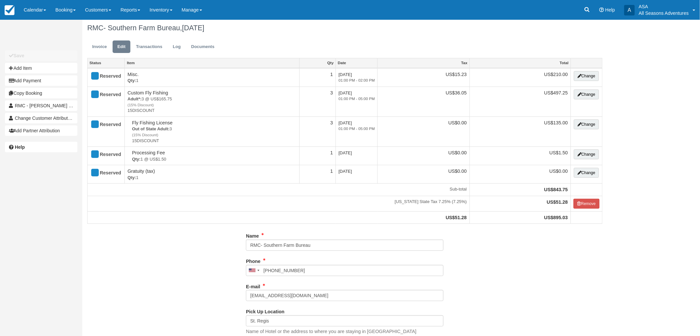
type input "[PHONE_NUMBER]"
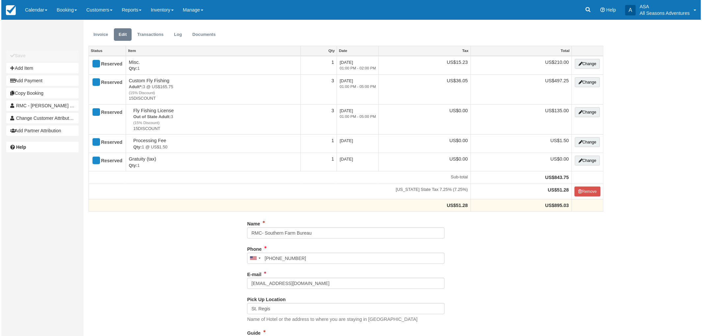
scroll to position [37, 0]
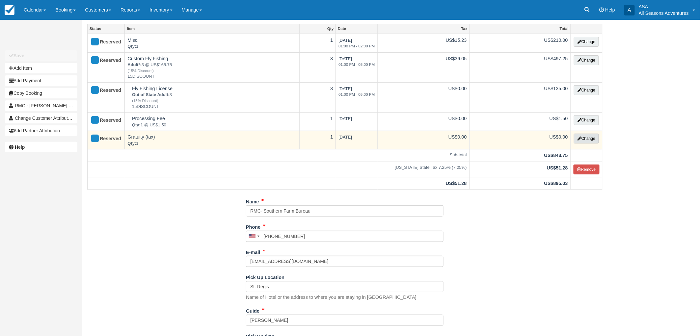
click at [581, 134] on button "Change" at bounding box center [586, 139] width 25 height 10
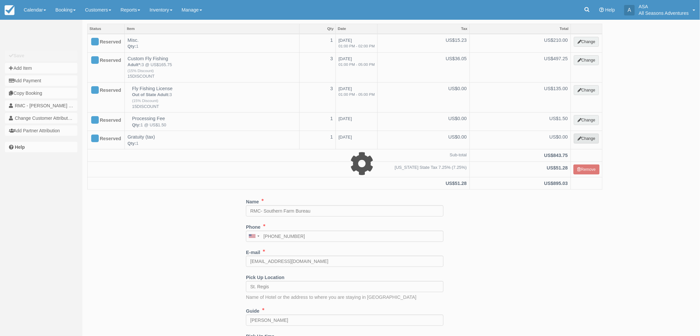
type input "0.00"
select select "13"
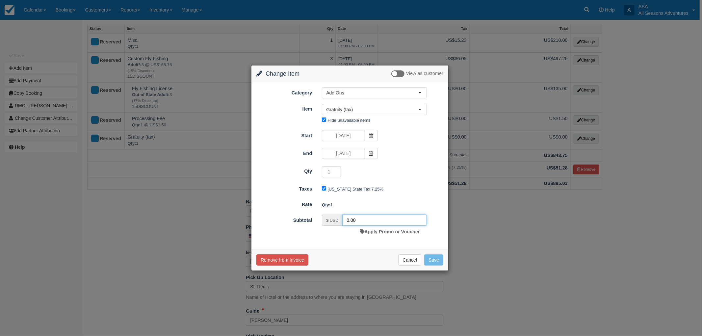
click at [379, 221] on input "0.00" at bounding box center [384, 220] width 85 height 11
type input "117"
click at [438, 256] on button "Save" at bounding box center [433, 260] width 19 height 11
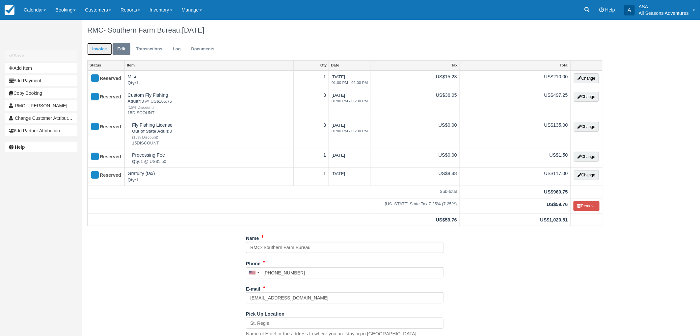
click at [100, 44] on link "Invoice" at bounding box center [99, 49] width 25 height 13
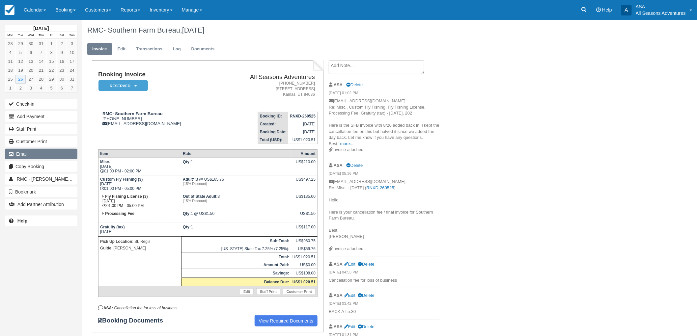
click at [35, 154] on button "Email" at bounding box center [41, 154] width 72 height 11
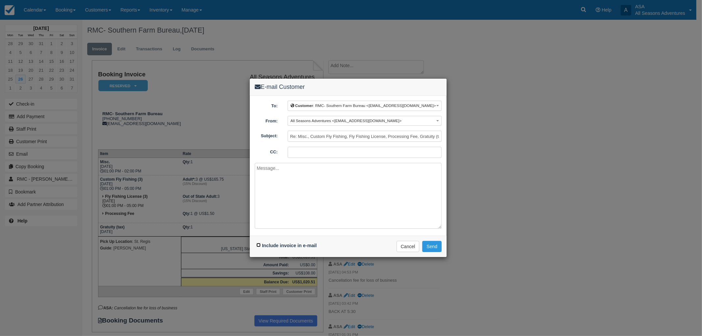
click at [259, 247] on input "Include invoice in e-mail" at bounding box center [259, 245] width 4 height 4
checkbox input "true"
click at [281, 212] on textarea at bounding box center [348, 196] width 187 height 66
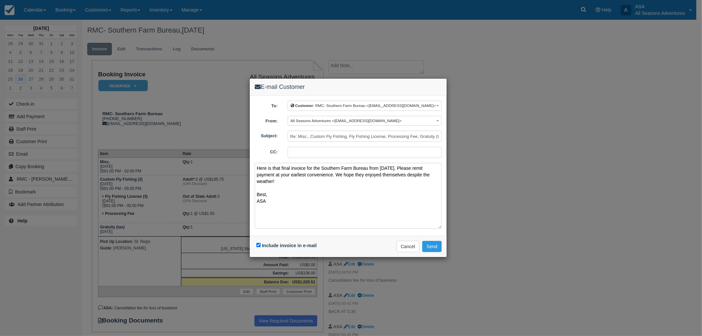
click at [391, 168] on textarea "Here is that final invoice for the Southern Farm Bureau from today 8/26. Please…" at bounding box center [348, 196] width 187 height 66
click at [388, 211] on textarea "Here is that final invoice for the Southern Farm Bureau from today, 8/26. Pleas…" at bounding box center [348, 196] width 187 height 66
type textarea "Here is that final invoice for the Southern Farm Bureau from today, 8/26. Pleas…"
click at [437, 243] on button "Send" at bounding box center [431, 246] width 19 height 11
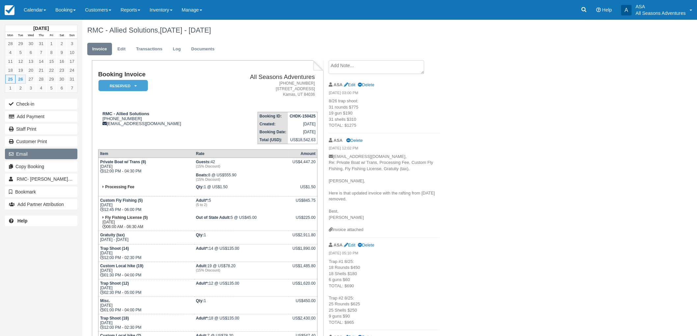
click at [41, 154] on button "Email" at bounding box center [41, 154] width 72 height 11
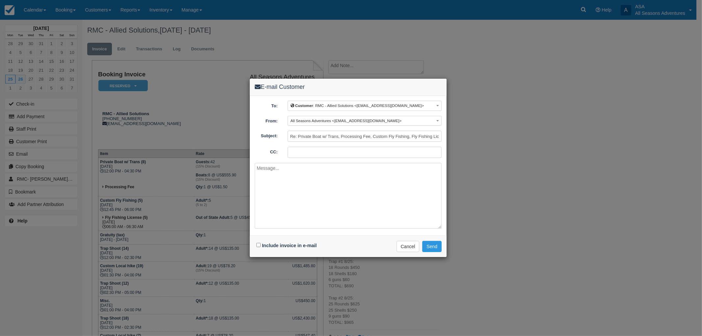
click at [557, 201] on div "E-mail Customer To: Customer : RMC - Allied Solutions <[EMAIL_ADDRESS][DOMAIN_N…" at bounding box center [351, 168] width 702 height 336
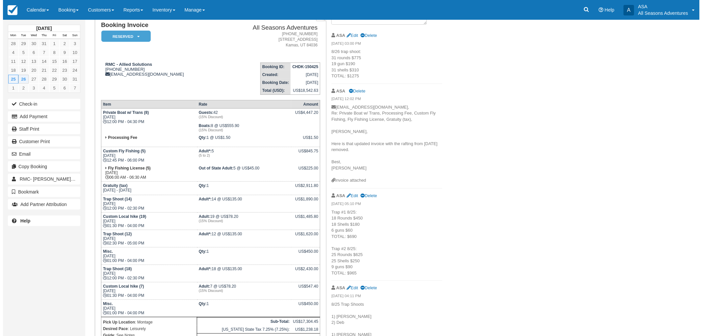
scroll to position [37, 0]
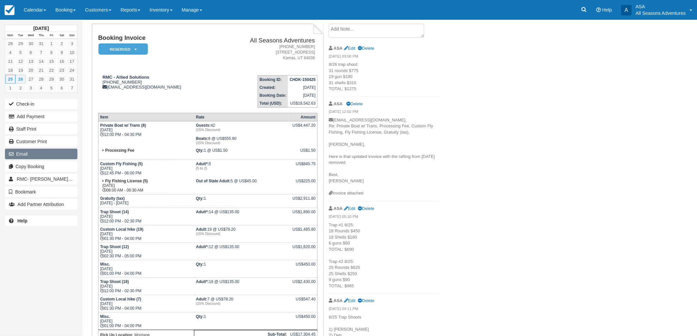
click at [35, 154] on button "Email" at bounding box center [41, 154] width 72 height 11
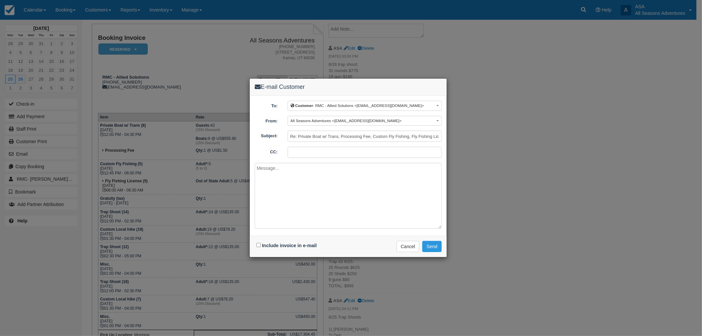
click at [260, 242] on div "Include invoice in e-mail" at bounding box center [287, 246] width 65 height 10
click at [259, 245] on input "Include invoice in e-mail" at bounding box center [259, 245] width 4 height 4
checkbox input "true"
click at [301, 197] on textarea at bounding box center [348, 196] width 187 height 66
paste textarea "Here is that final invoice for the Southern Farm Bureau from [DATE]. Please rem…"
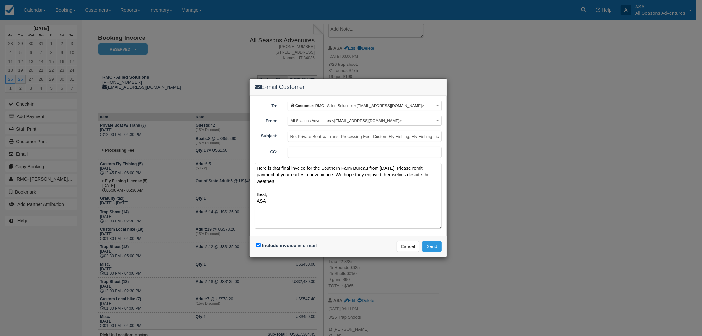
drag, startPoint x: 367, startPoint y: 170, endPoint x: 322, endPoint y: 168, distance: 45.8
click at [322, 168] on textarea "Here is that final invoice for the Southern Farm Bureau from [DATE]. Please rem…" at bounding box center [348, 196] width 187 height 66
drag, startPoint x: 387, startPoint y: 167, endPoint x: 365, endPoint y: 164, distance: 22.5
click at [365, 164] on textarea "Here is that final invoice for the Allied Solutions from [DATE]. Please remit p…" at bounding box center [348, 196] width 187 height 66
click at [352, 201] on textarea "Here is that final invoice for the Allied Solutions from 8/25 and 8/26. Please …" at bounding box center [348, 196] width 187 height 66
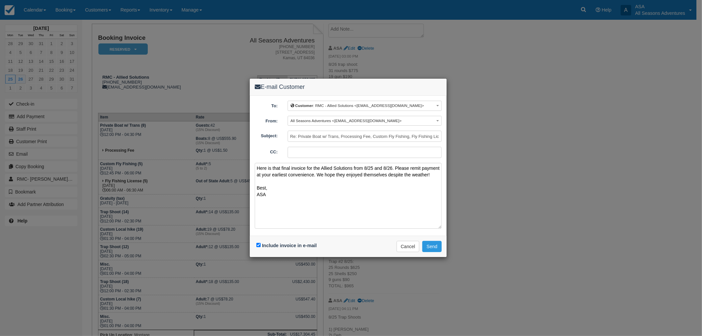
click at [317, 166] on textarea "Here is that final invoice for the Allied Solutions from 8/25 and 8/26. Please …" at bounding box center [348, 196] width 187 height 66
type textarea "Here is that final invoice for Allied Solutions from 8/25 and 8/26. Please remi…"
click at [430, 244] on button "Send" at bounding box center [431, 246] width 19 height 11
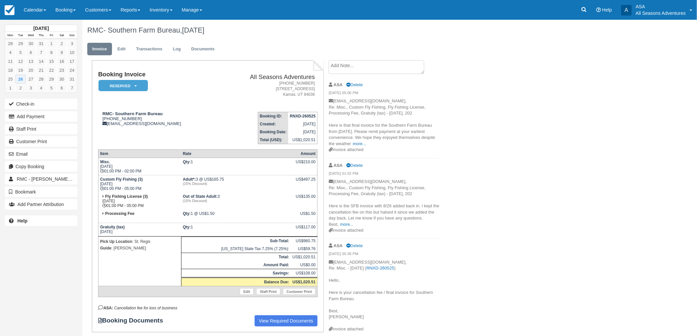
click at [360, 140] on p "[EMAIL_ADDRESS][DOMAIN_NAME], Re: Misc., Custom Fly Fishing, Fly Fishing Licens…" at bounding box center [384, 122] width 111 height 49
click at [359, 146] on p "[EMAIL_ADDRESS][DOMAIN_NAME], Re: Misc., Custom Fly Fishing, Fly Fishing Licens…" at bounding box center [384, 122] width 111 height 49
click at [358, 145] on link "more..." at bounding box center [359, 143] width 13 height 5
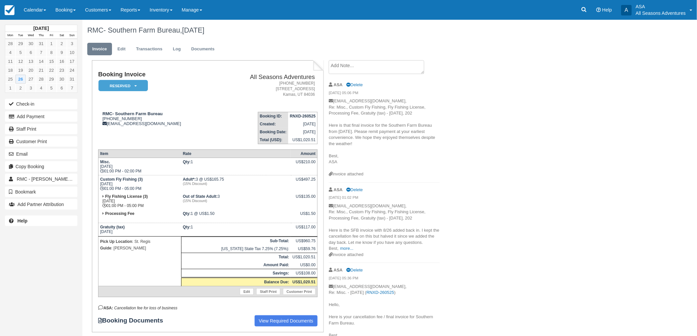
drag, startPoint x: 347, startPoint y: 163, endPoint x: 329, endPoint y: 125, distance: 42.1
click at [329, 125] on p "ojackson@rmcdmc.com, Re: Misc., Custom Fly Fishing, Fly Fishing License, Proces…" at bounding box center [384, 134] width 111 height 73
copy p "Here is that final invoice for the Southern Farm Bureau from today, 8/26. Pleas…"
click at [390, 185] on div "ASA Delete" at bounding box center [384, 190] width 111 height 10
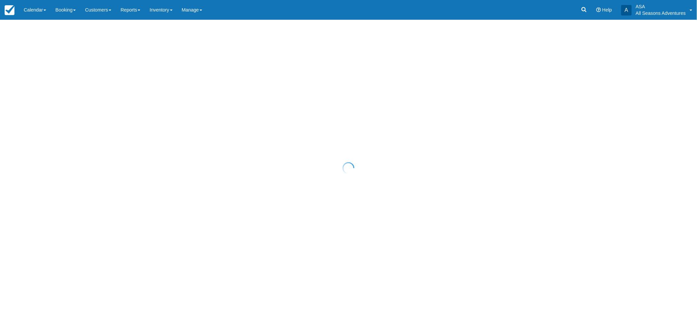
select select "10"
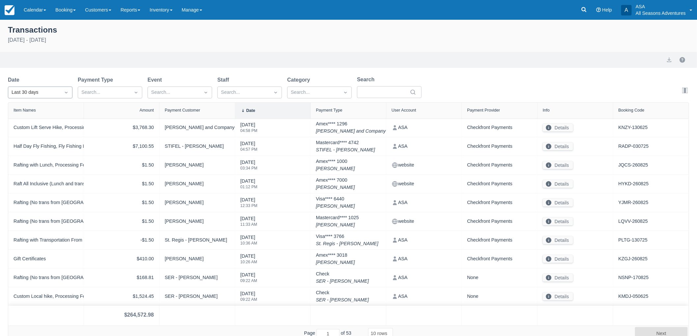
click at [40, 95] on div "Last 30 days" at bounding box center [34, 92] width 45 height 7
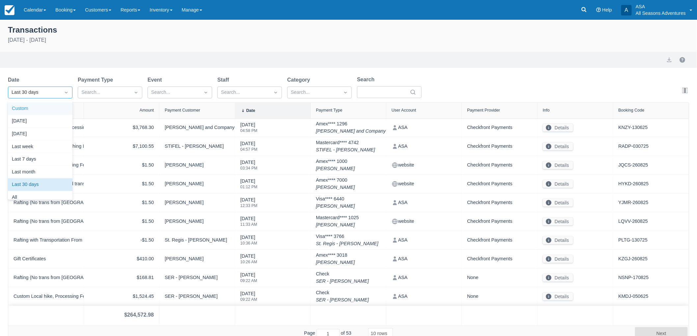
click at [23, 105] on div "Custom" at bounding box center [40, 108] width 65 height 13
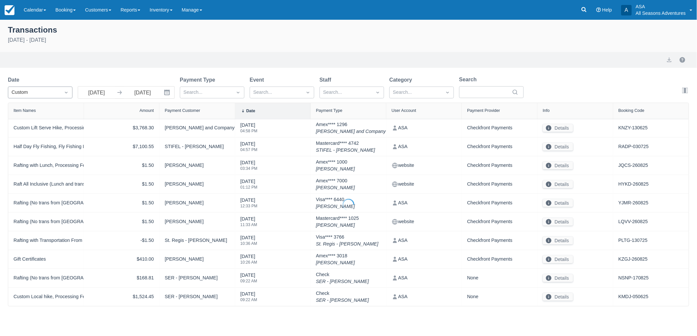
select select "10"
click at [100, 93] on input "07/27/25" at bounding box center [96, 93] width 37 height 12
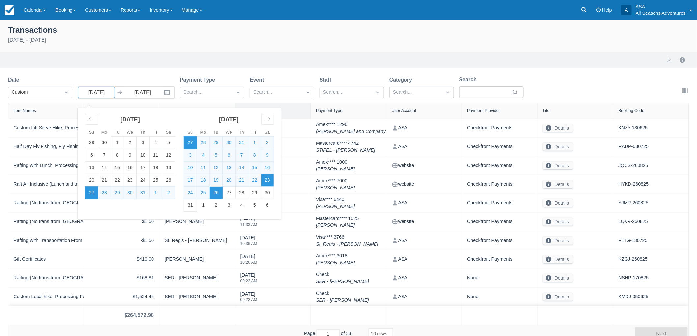
click at [271, 178] on td "23" at bounding box center [267, 180] width 13 height 13
type input "08/23/25"
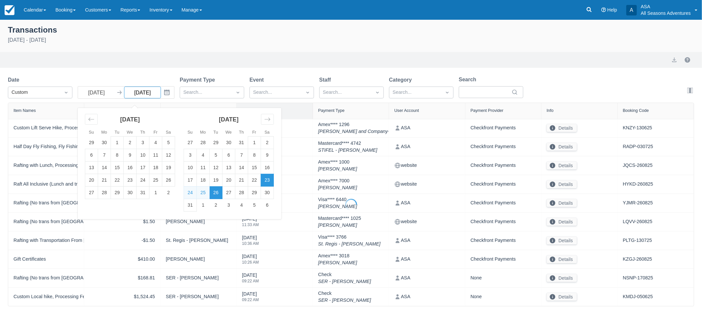
select select "10"
click at [136, 90] on input "08/26/25" at bounding box center [142, 93] width 37 height 12
click at [262, 181] on td "23" at bounding box center [267, 180] width 13 height 13
type input "08/23/25"
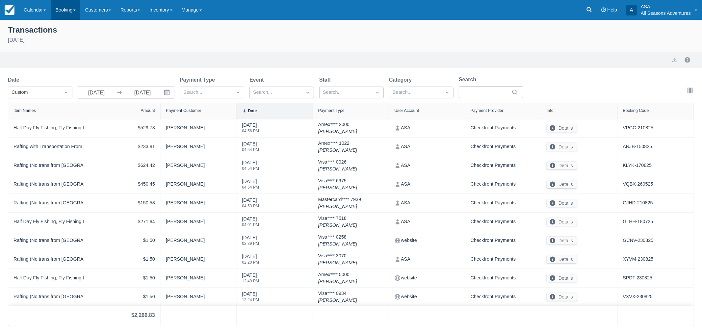
click at [57, 13] on link "Booking" at bounding box center [66, 10] width 30 height 20
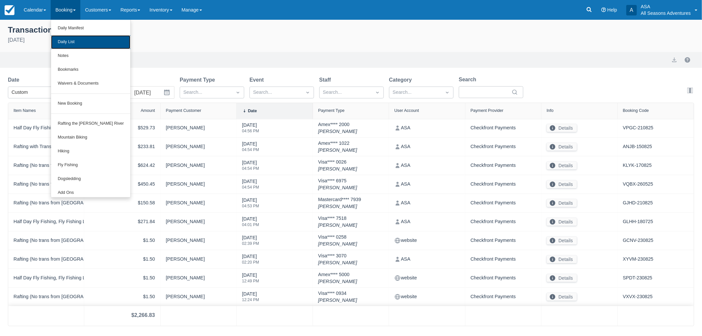
click at [68, 41] on link "Daily List" at bounding box center [90, 42] width 79 height 14
